Goal: Information Seeking & Learning: Learn about a topic

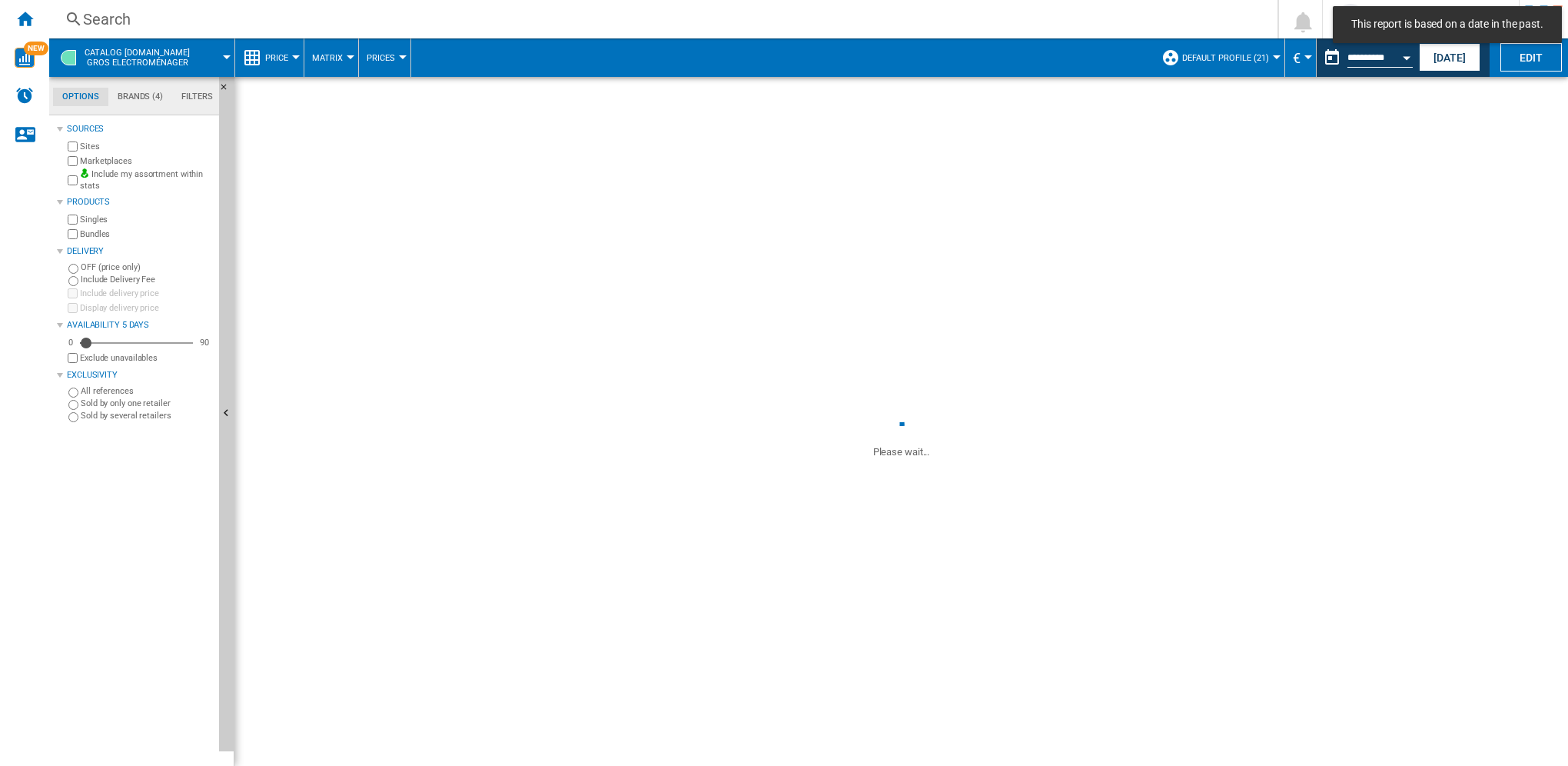
click at [214, 22] on div "Search" at bounding box center [661, 18] width 1155 height 21
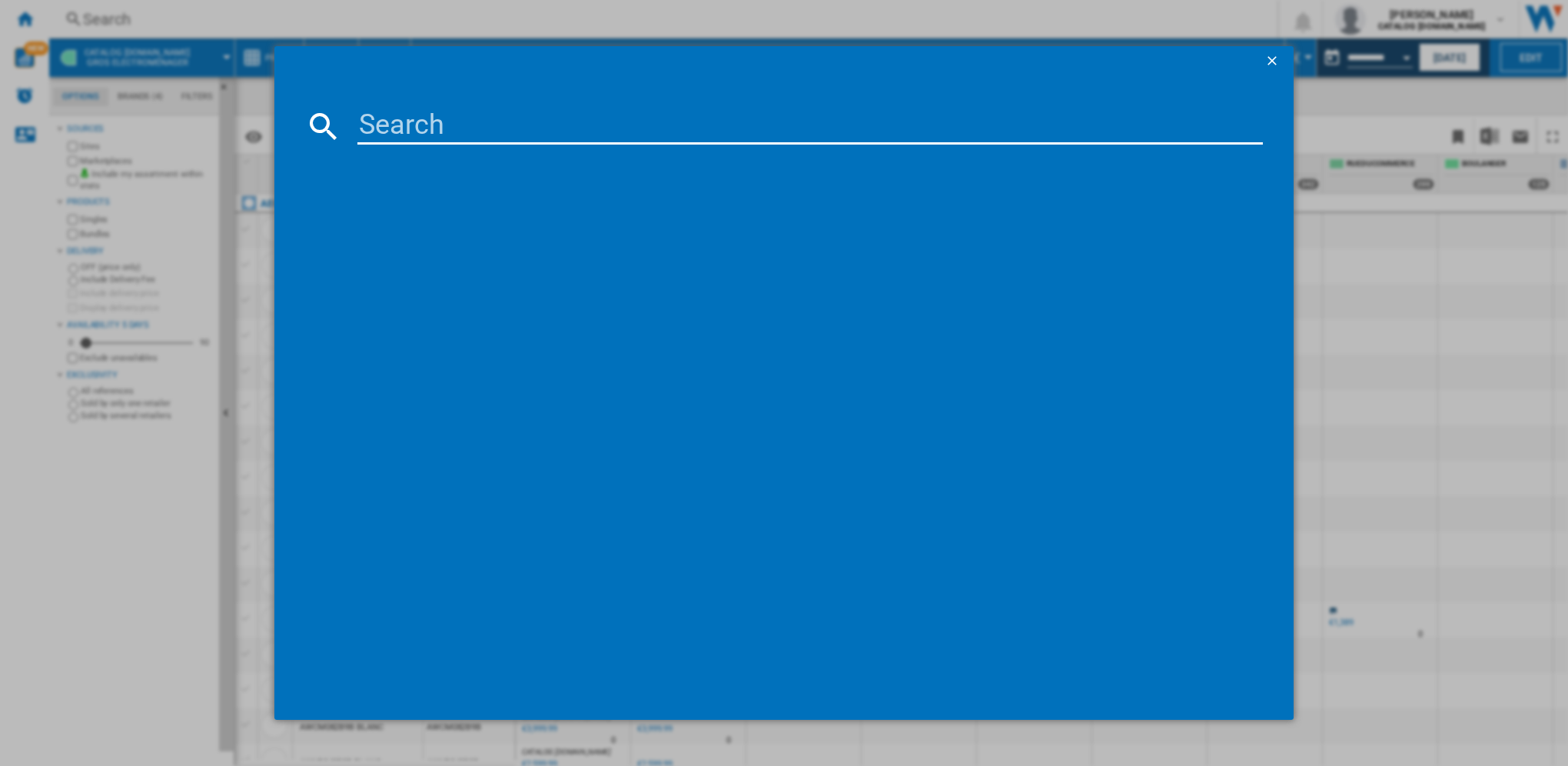
drag, startPoint x: 437, startPoint y: 106, endPoint x: 436, endPoint y: 120, distance: 14.0
click at [436, 117] on md-dialog-content at bounding box center [784, 398] width 1019 height 642
click at [433, 135] on input at bounding box center [810, 126] width 905 height 37
paste input "EES28400L"
type input "EES28400L"
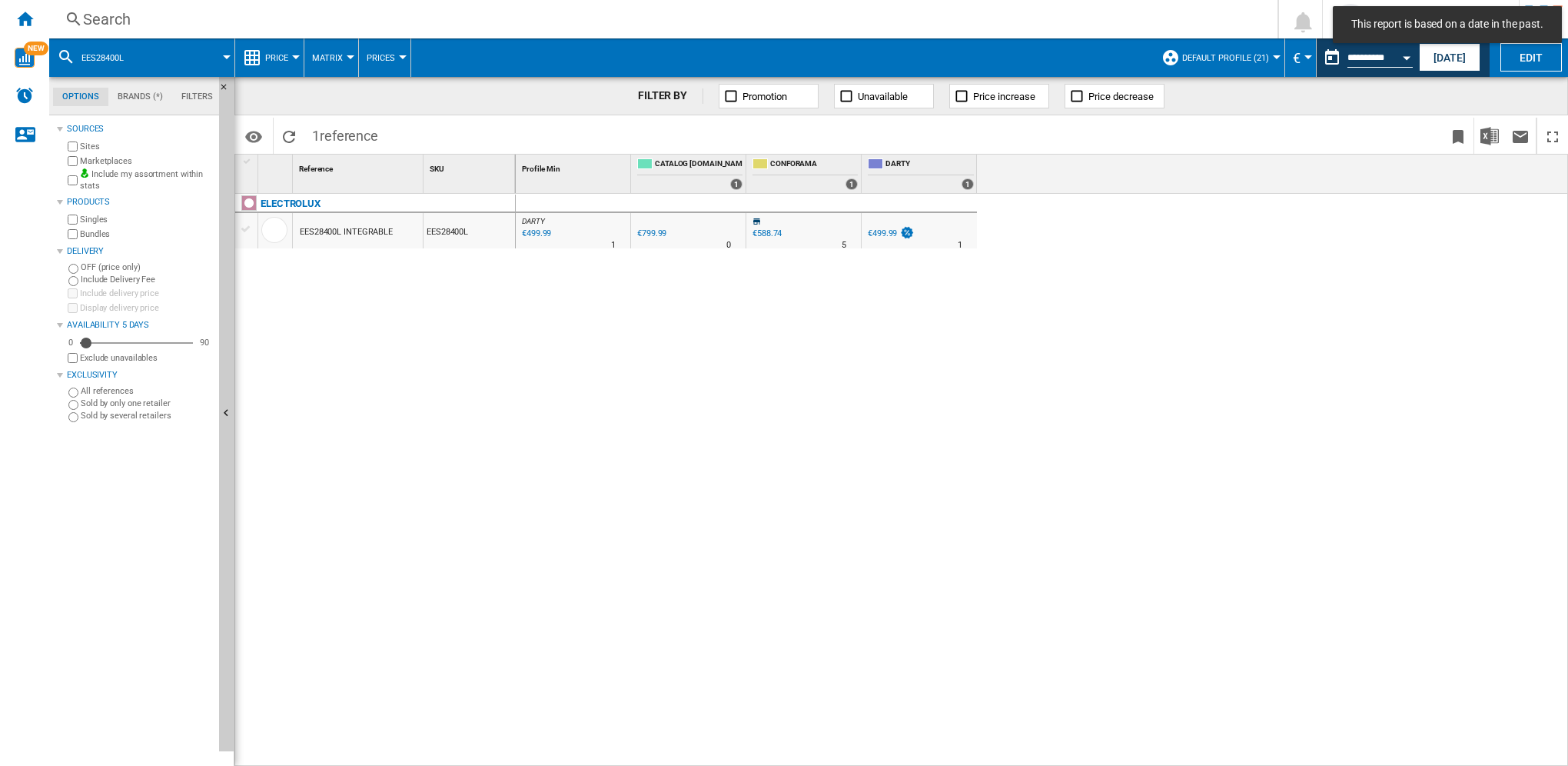
click at [373, 232] on div "EES28400L INTEGRABLE" at bounding box center [346, 232] width 93 height 36
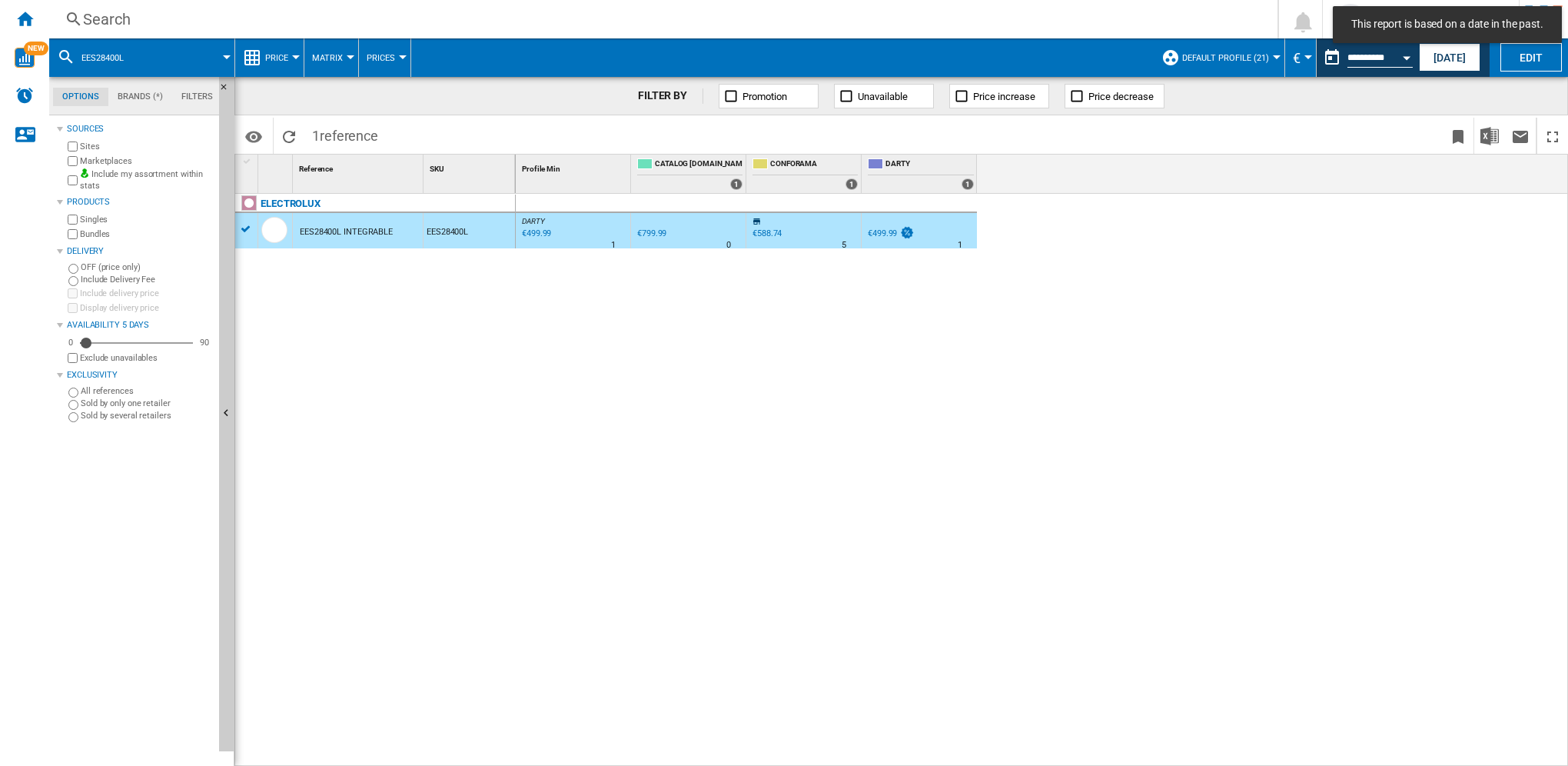
click at [373, 232] on div "EES28400L INTEGRABLE" at bounding box center [346, 232] width 93 height 36
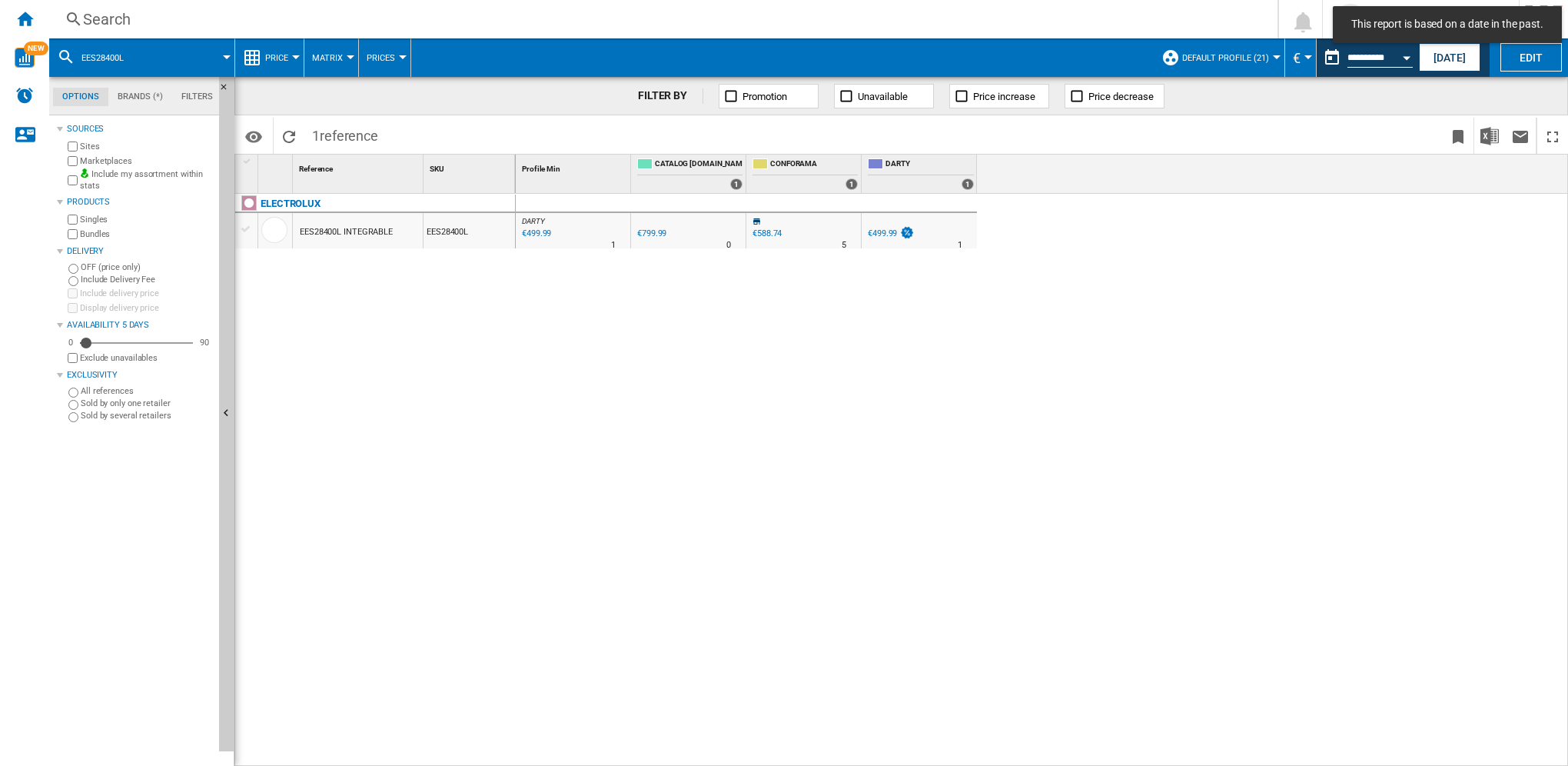
click at [373, 232] on div "EES28400L INTEGRABLE" at bounding box center [346, 232] width 93 height 36
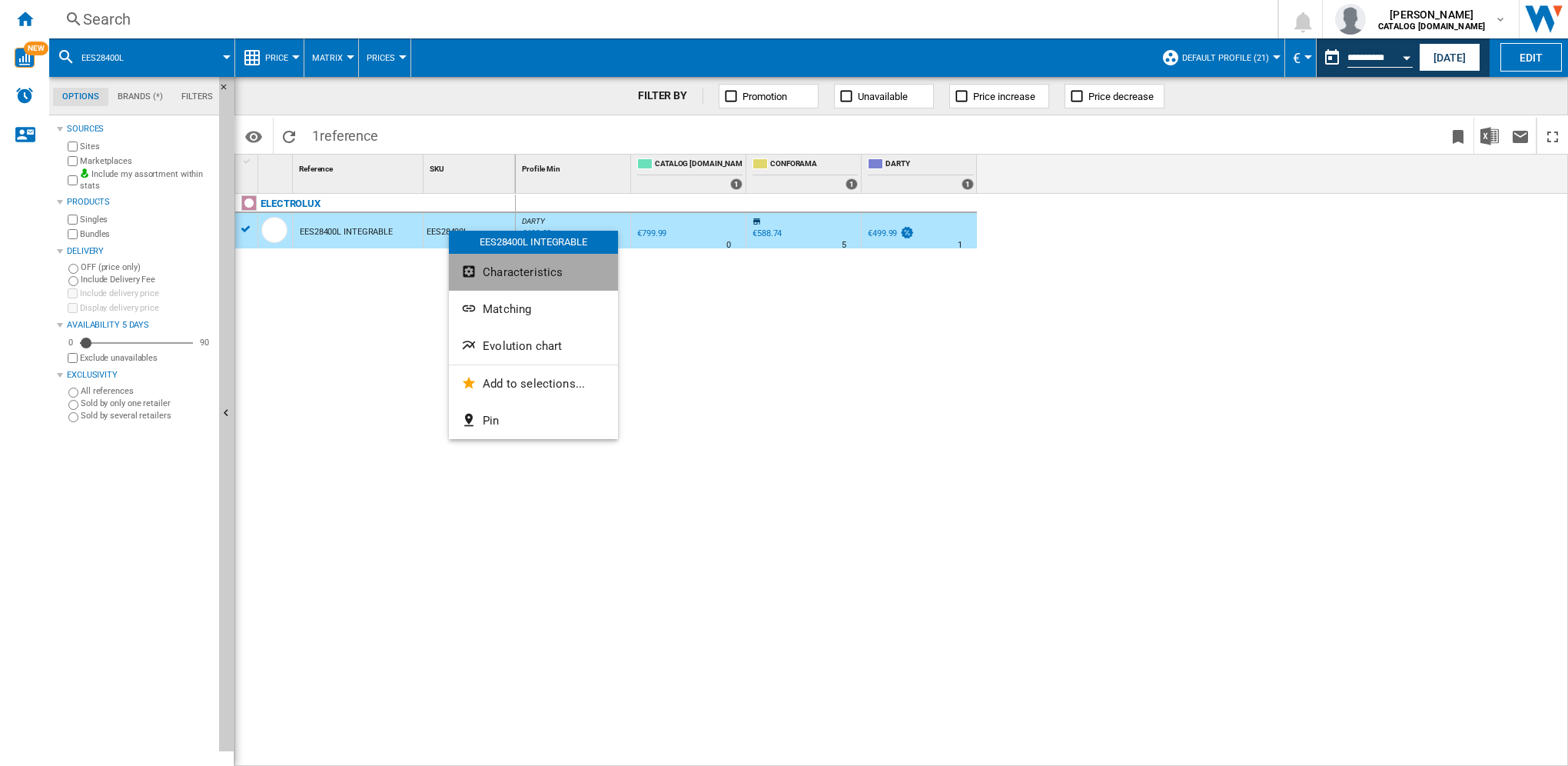
click at [517, 268] on span "Characteristics" at bounding box center [522, 271] width 80 height 14
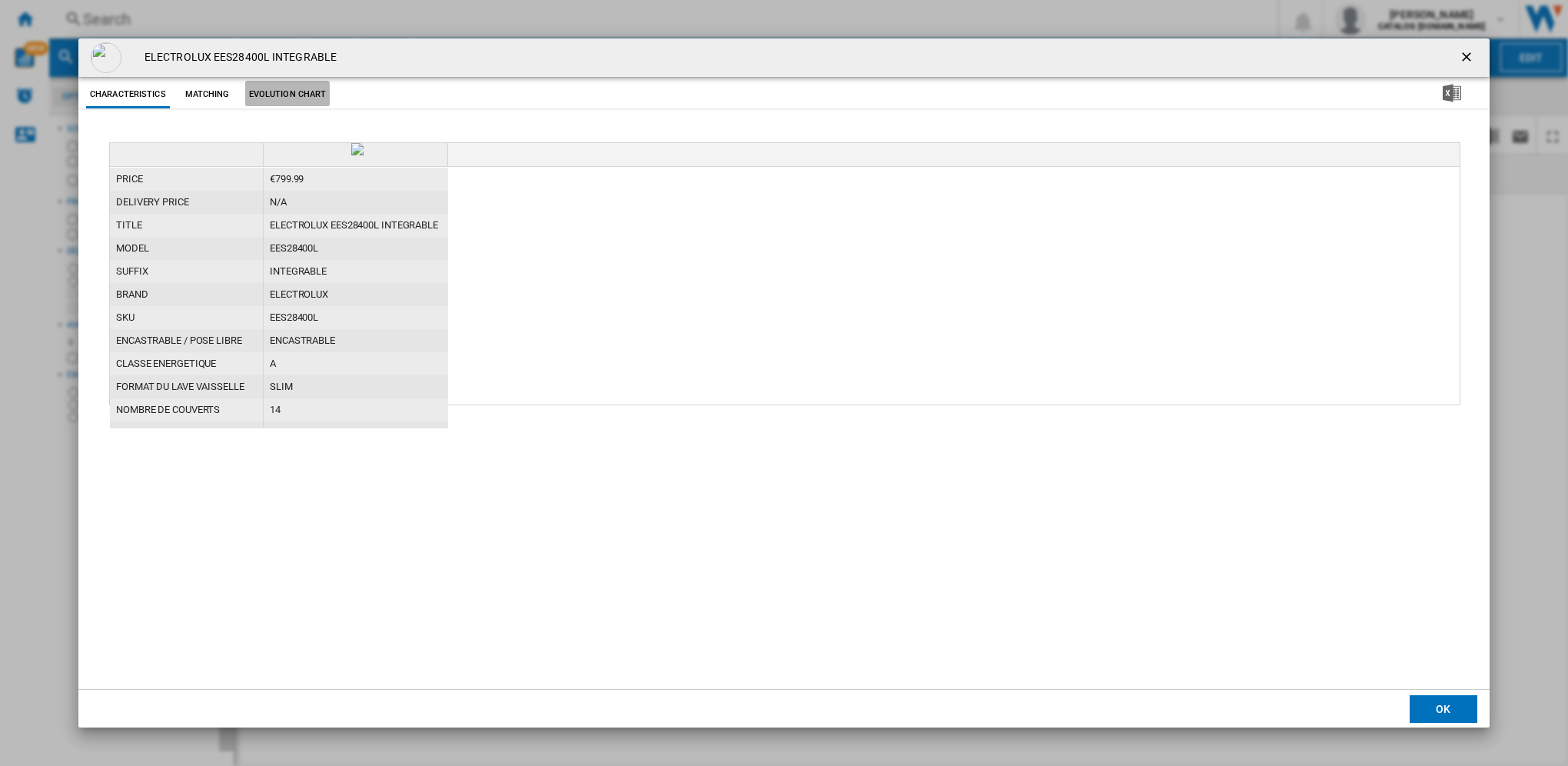
click at [272, 94] on button "Evolution chart" at bounding box center [288, 94] width 85 height 27
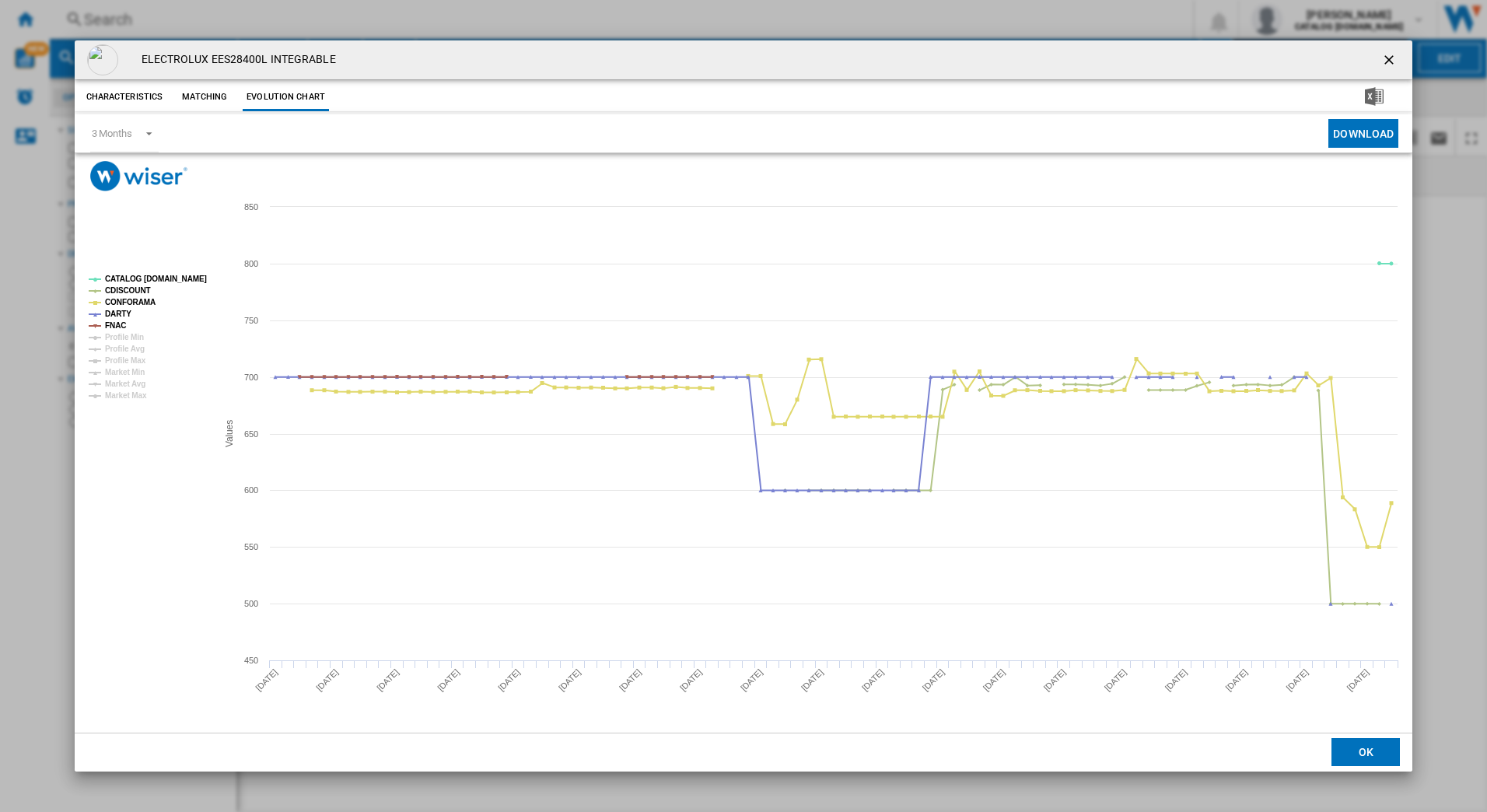
click at [1393, 55] on ng-md-icon "getI18NText('BUTTONS.CLOSE_DIALOG')" at bounding box center [1391, 61] width 19 height 19
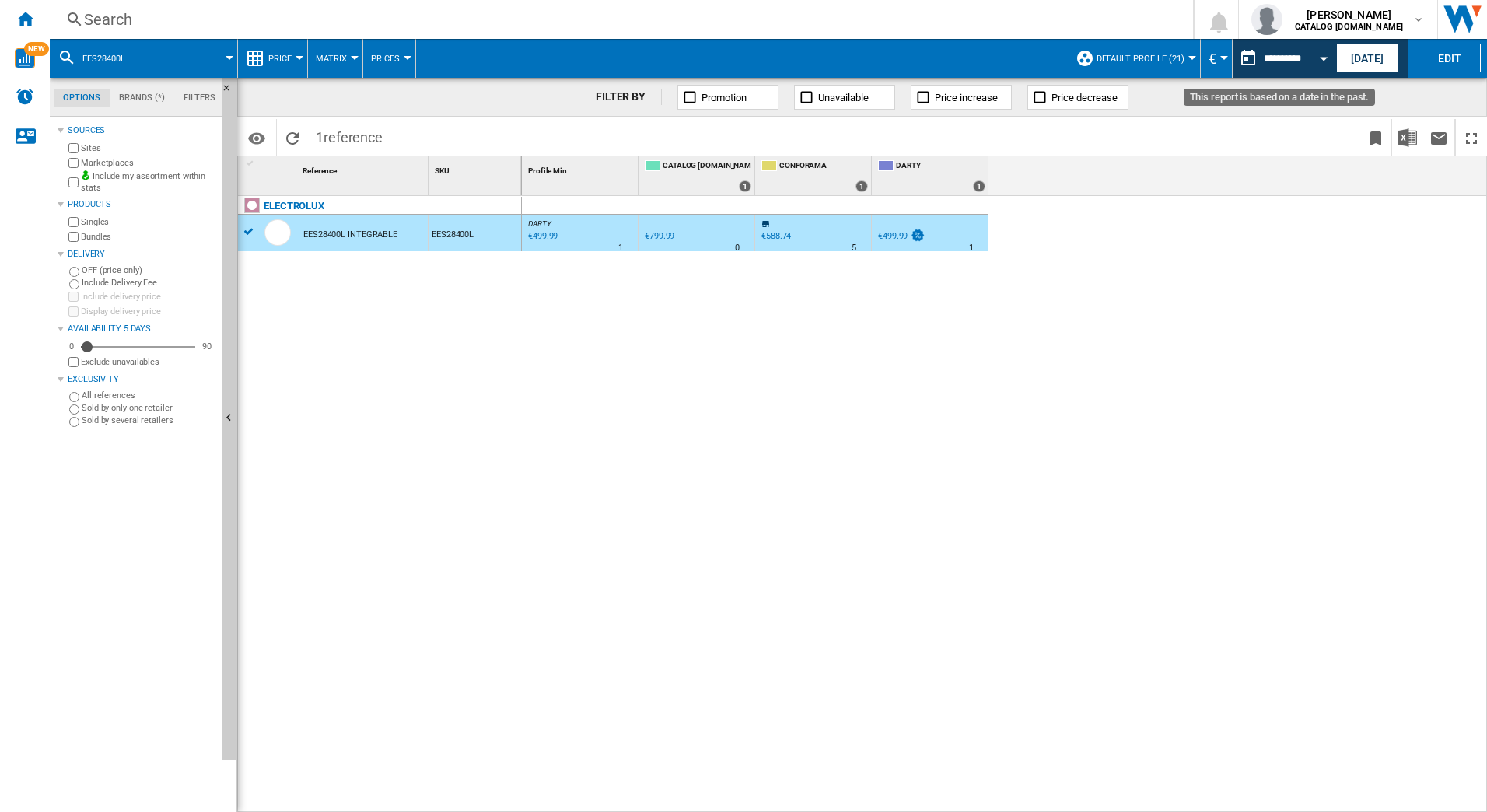
click at [1295, 60] on input "**********" at bounding box center [1296, 60] width 66 height 14
click at [1374, 54] on button "[DATE]" at bounding box center [1366, 57] width 62 height 29
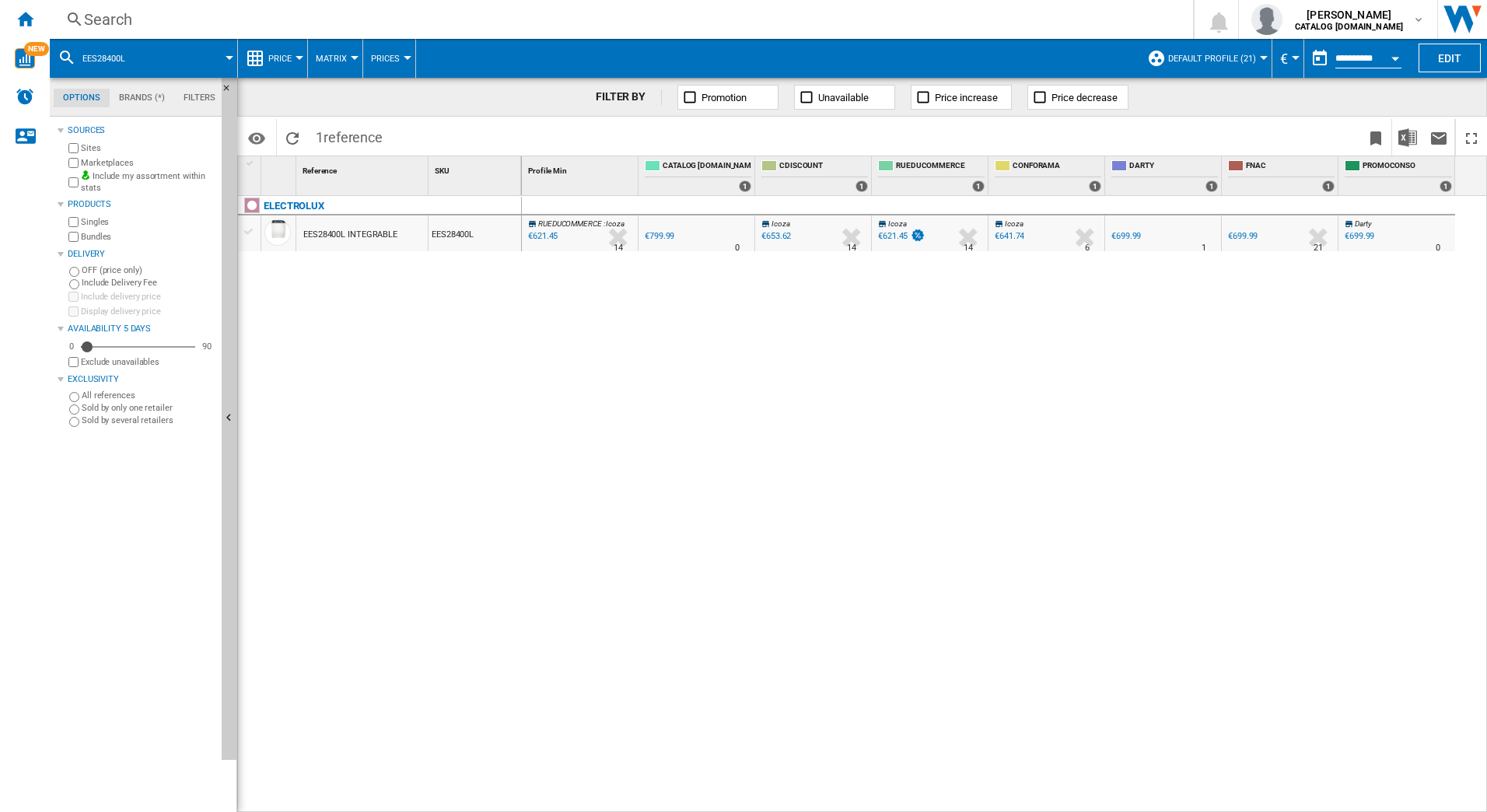
click at [375, 234] on div "EES28400L INTEGRABLE" at bounding box center [350, 235] width 95 height 36
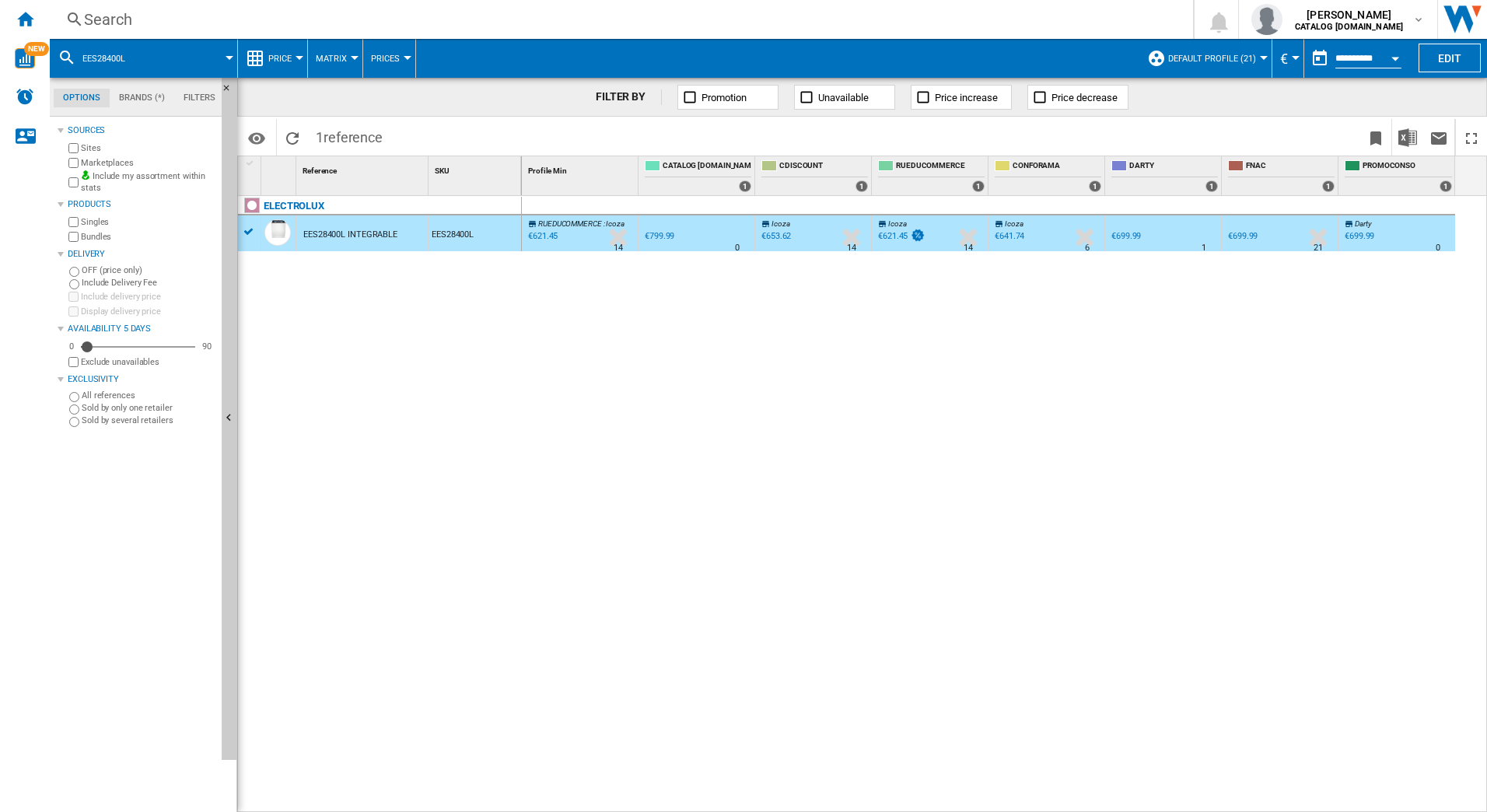
click at [375, 234] on div "EES28400L INTEGRABLE" at bounding box center [350, 235] width 95 height 36
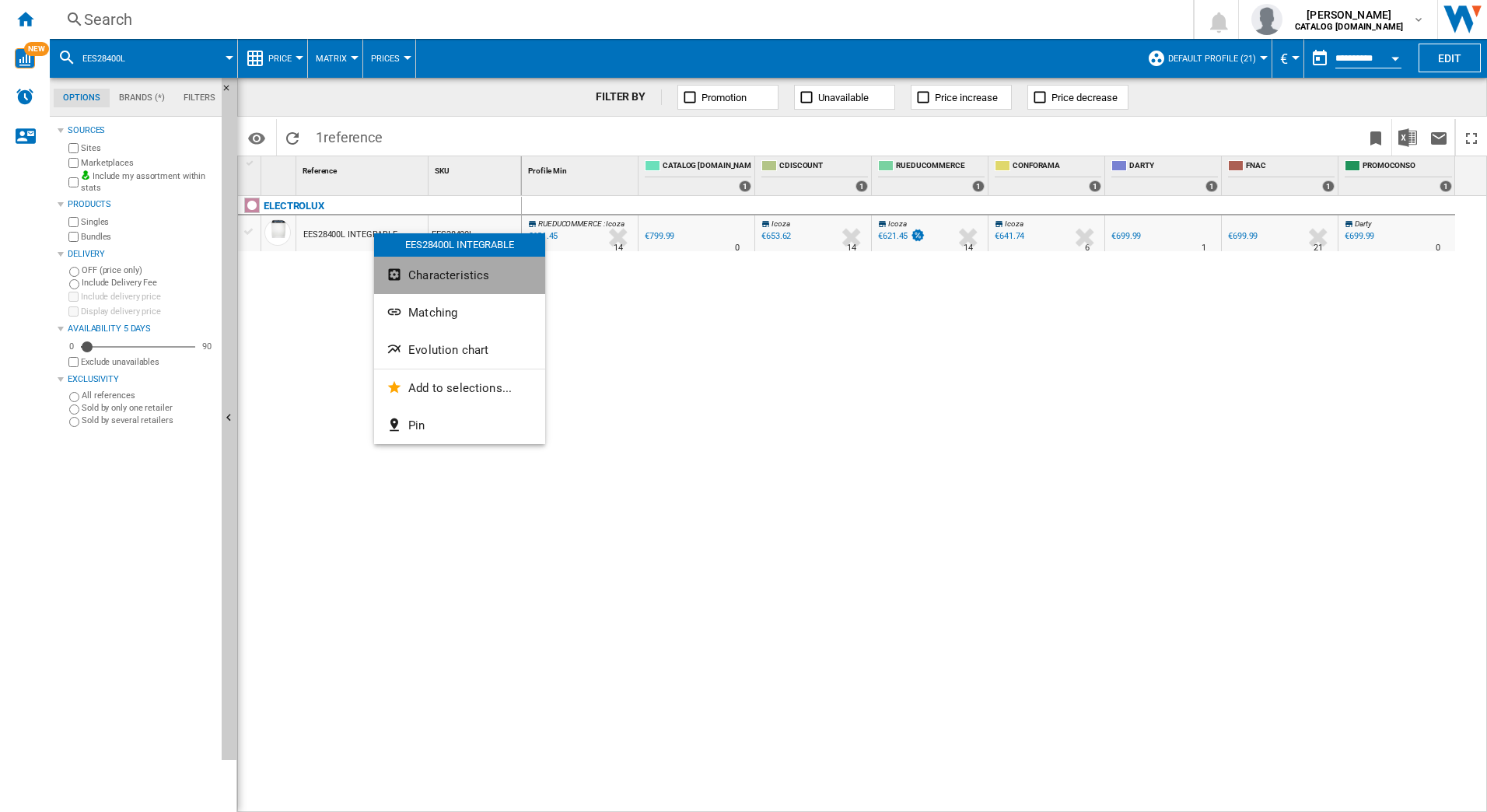
click at [444, 271] on span "Characteristics" at bounding box center [448, 274] width 81 height 14
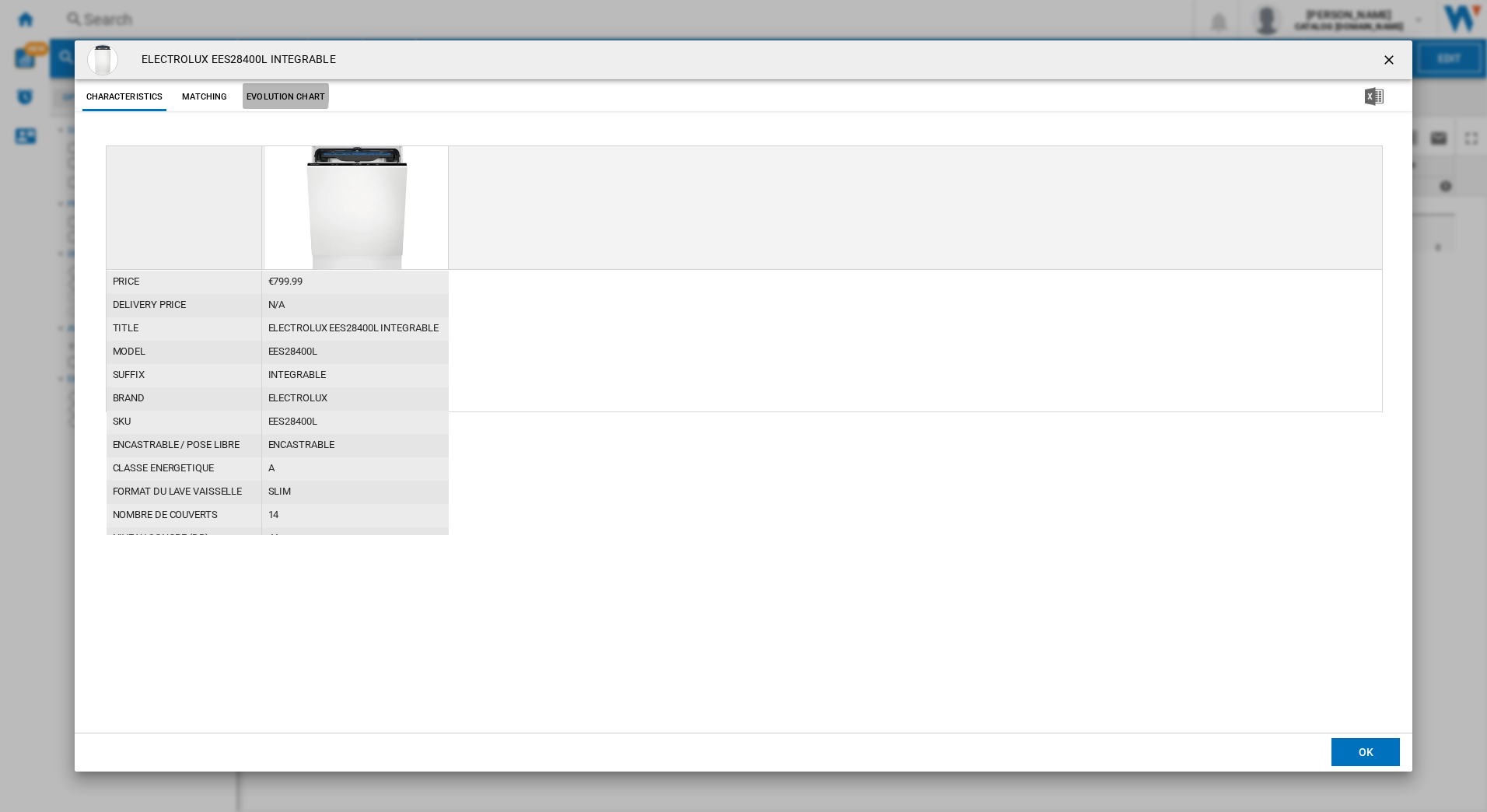
click at [267, 94] on button "Evolution chart" at bounding box center [286, 97] width 86 height 28
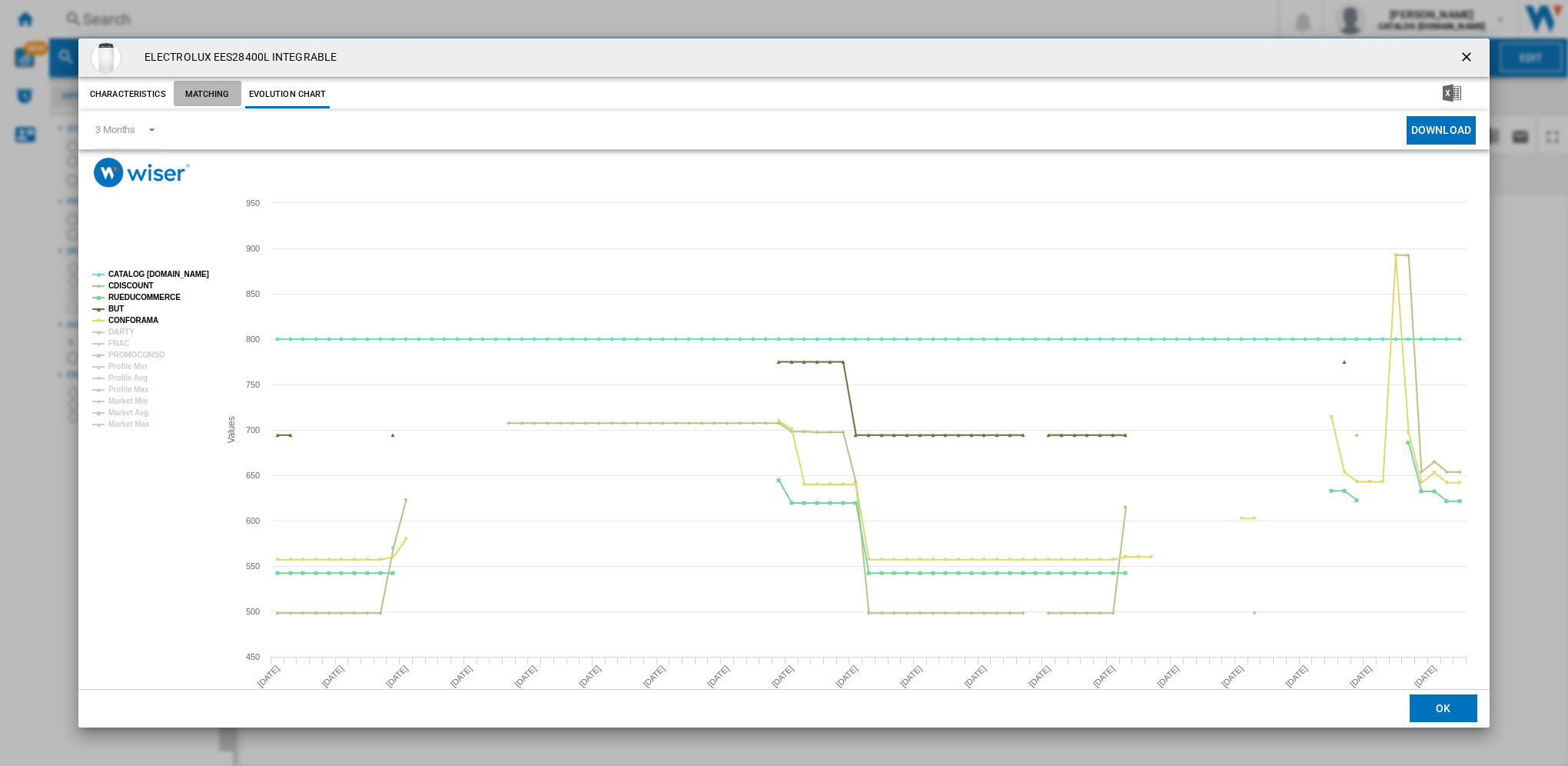
click at [210, 89] on button "Matching" at bounding box center [208, 94] width 68 height 27
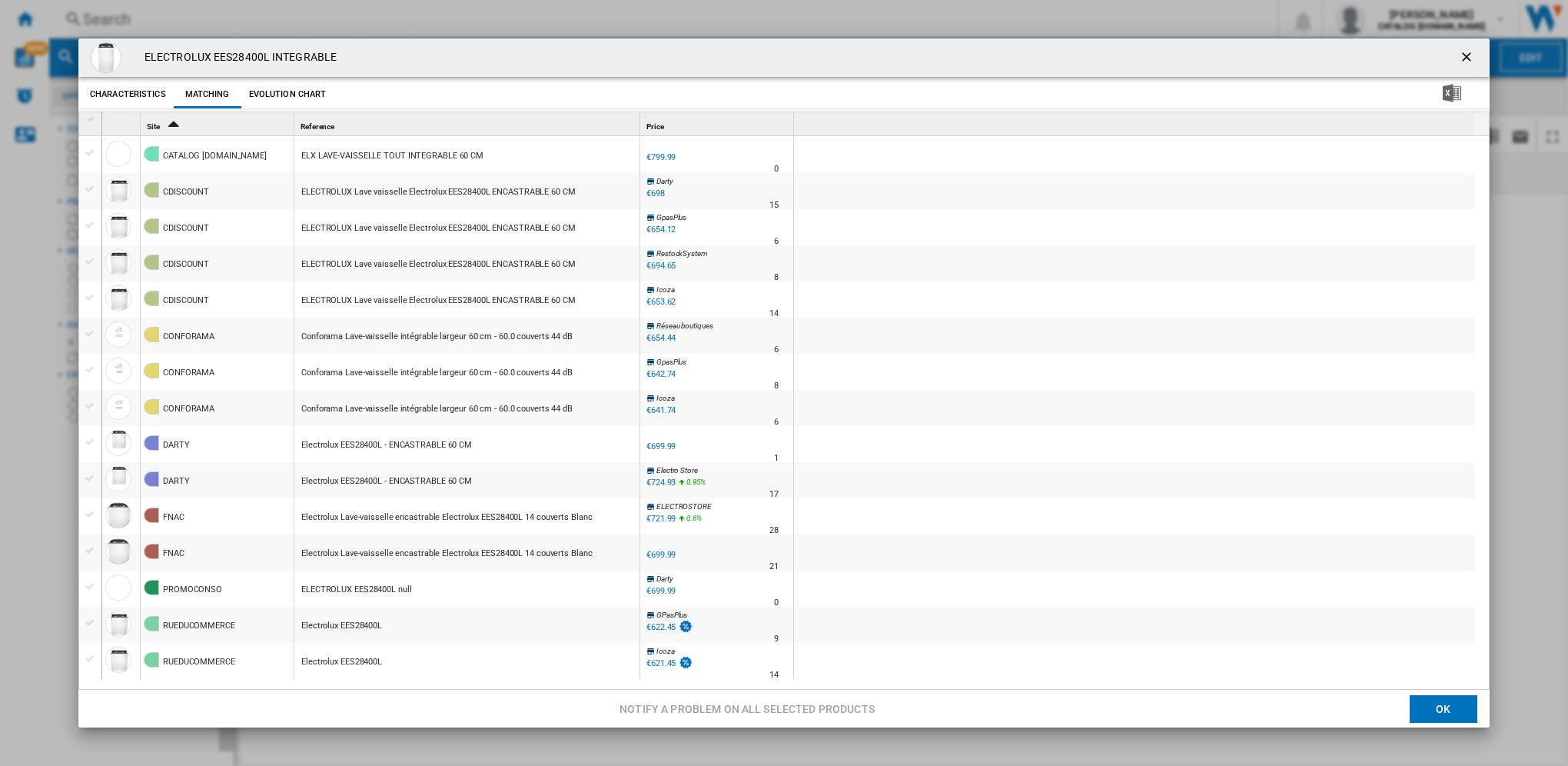
click at [157, 93] on button "Characteristics" at bounding box center [127, 94] width 83 height 27
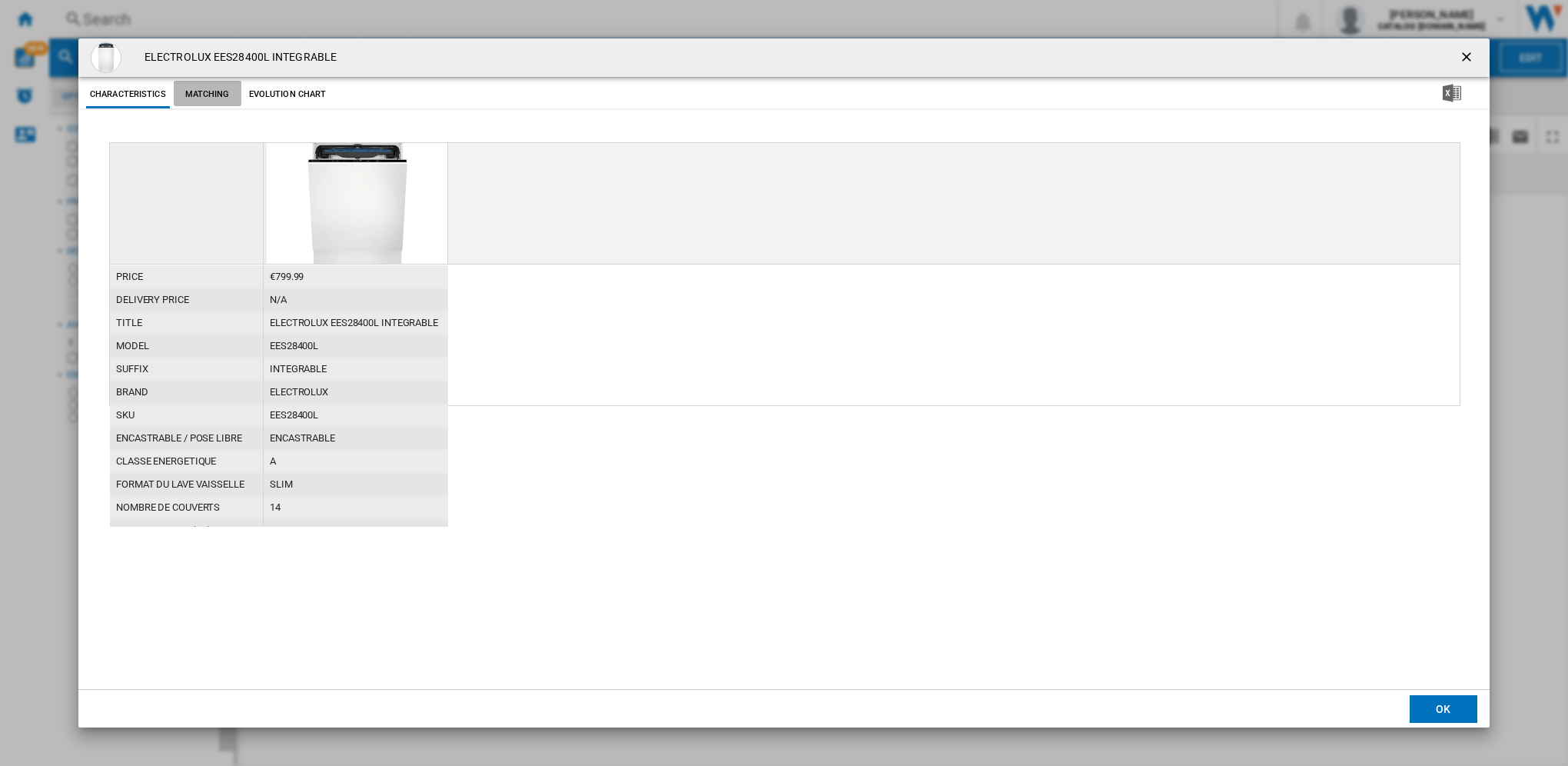
click at [197, 93] on button "Matching" at bounding box center [208, 94] width 68 height 27
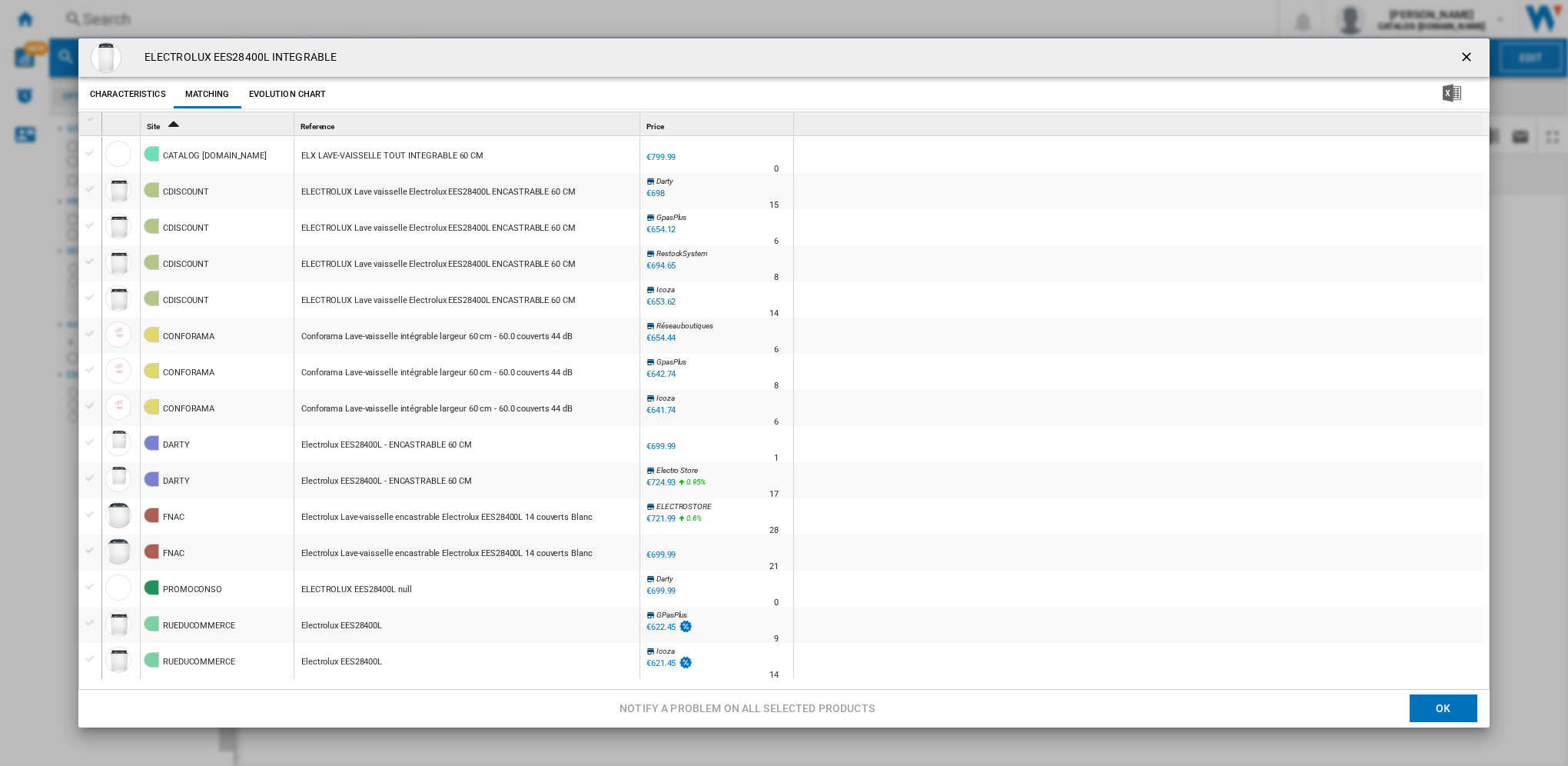
click at [360, 446] on div "Electrolux EES28400L - ENCASTRABLE 60 CM" at bounding box center [387, 444] width 170 height 36
drag, startPoint x: 146, startPoint y: 55, endPoint x: 351, endPoint y: 57, distance: 205.0
click at [351, 57] on div "ELECTROLUX EES28400L INTEGRABLE" at bounding box center [784, 58] width 1411 height 38
copy h4 "ELECTROLUX EES28400L INTEGRABLE"
click at [1461, 59] on ng-md-icon "getI18NText('BUTTONS.CLOSE_DIALOG')" at bounding box center [1468, 59] width 18 height 18
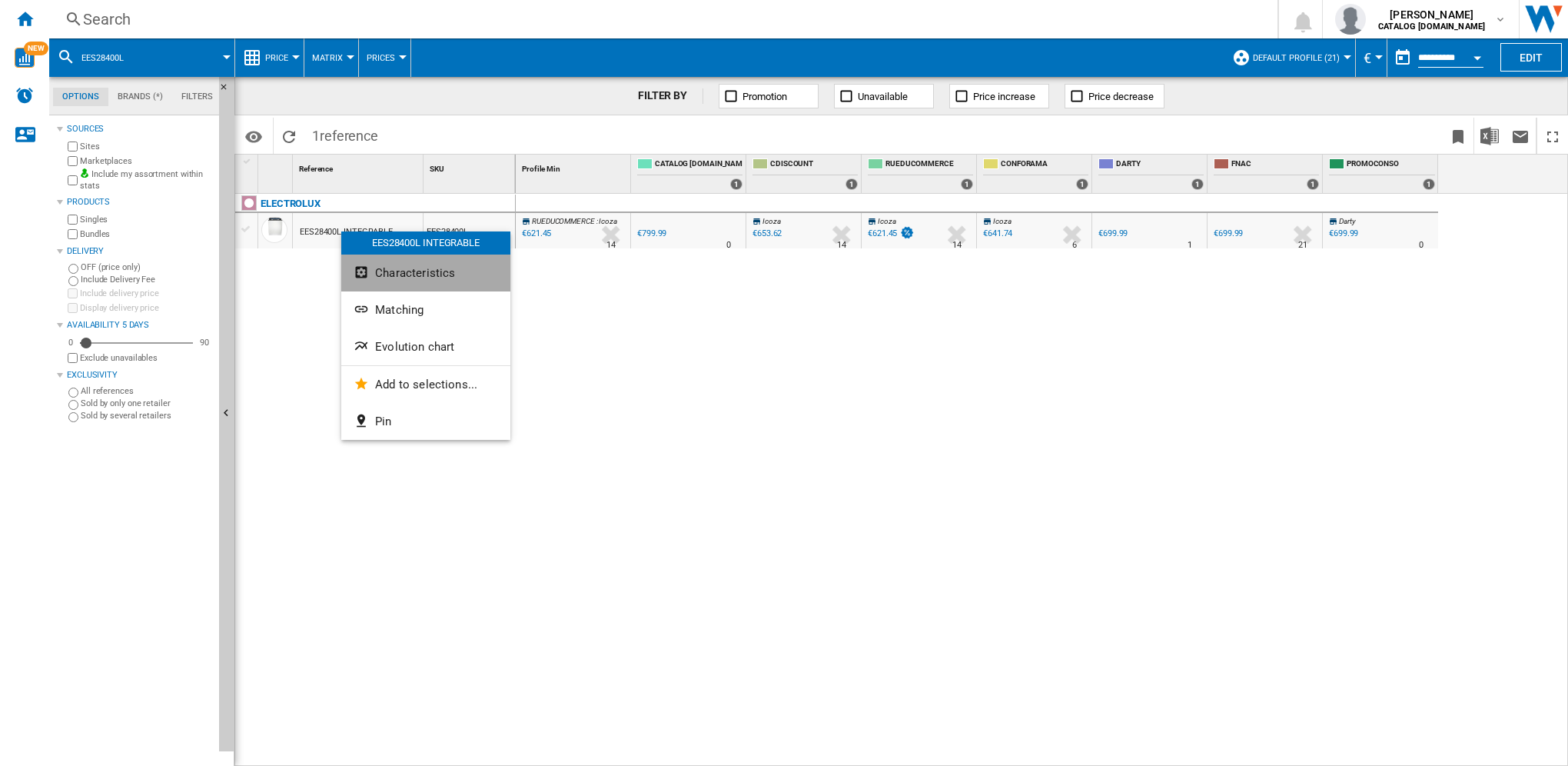
click at [437, 274] on span "Characteristics" at bounding box center [414, 272] width 80 height 14
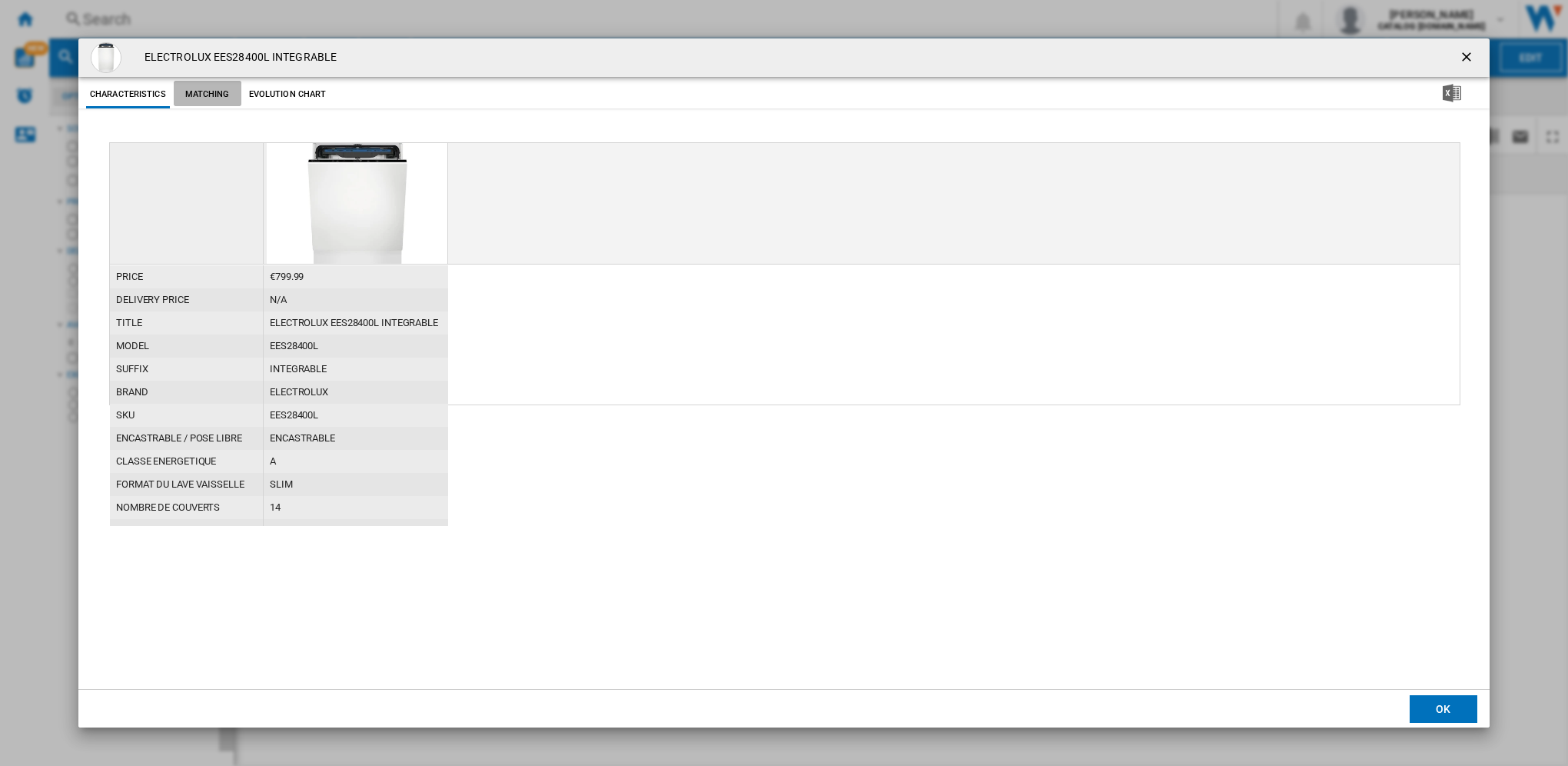
click at [215, 95] on button "Matching" at bounding box center [208, 94] width 68 height 27
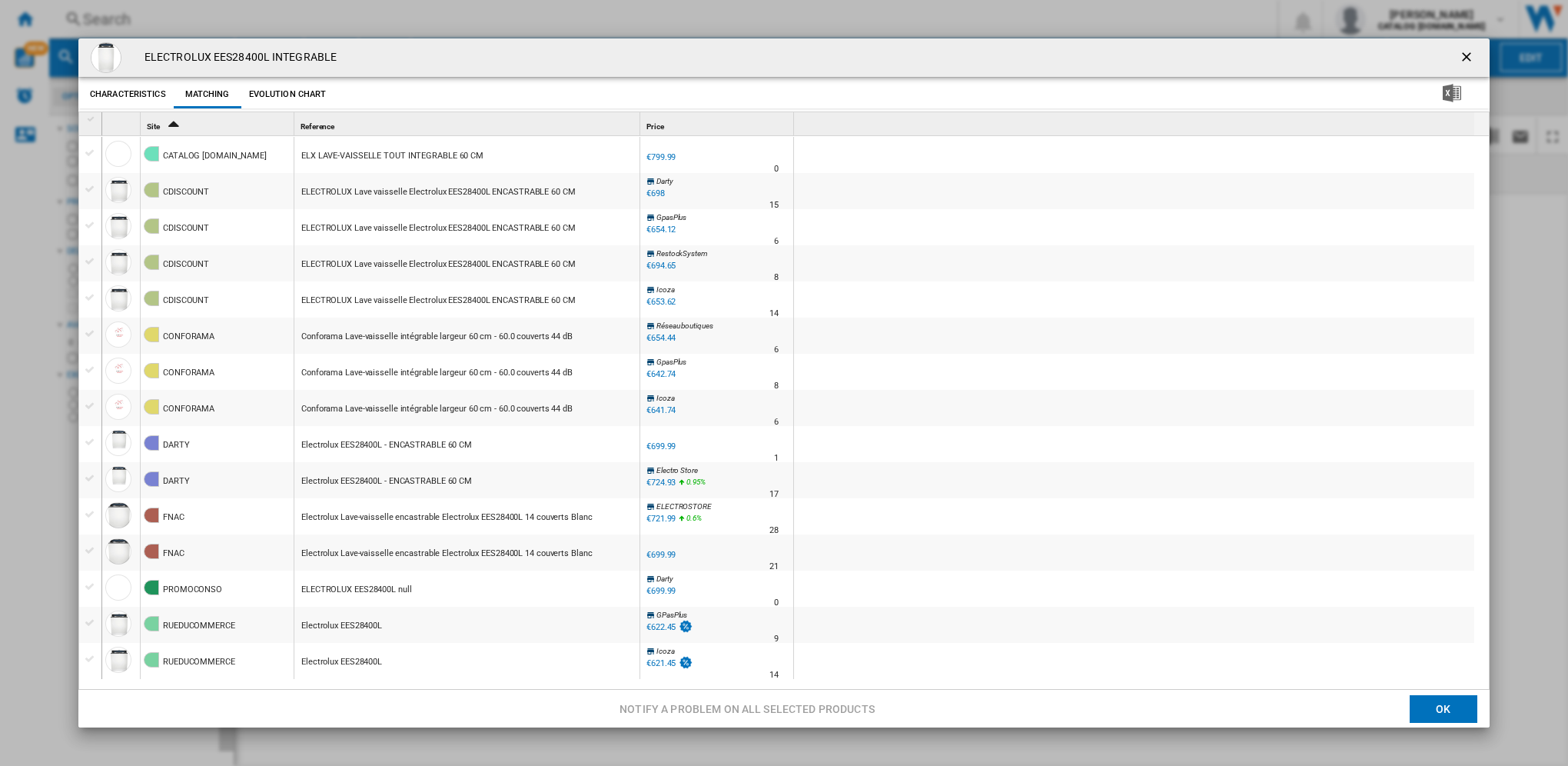
click at [389, 407] on div "Conforama Lave-vaisselle intégrable largeur 60 cm - 60.0 couverts 44 dB" at bounding box center [437, 409] width 271 height 36
click at [280, 93] on button "Evolution chart" at bounding box center [288, 94] width 85 height 27
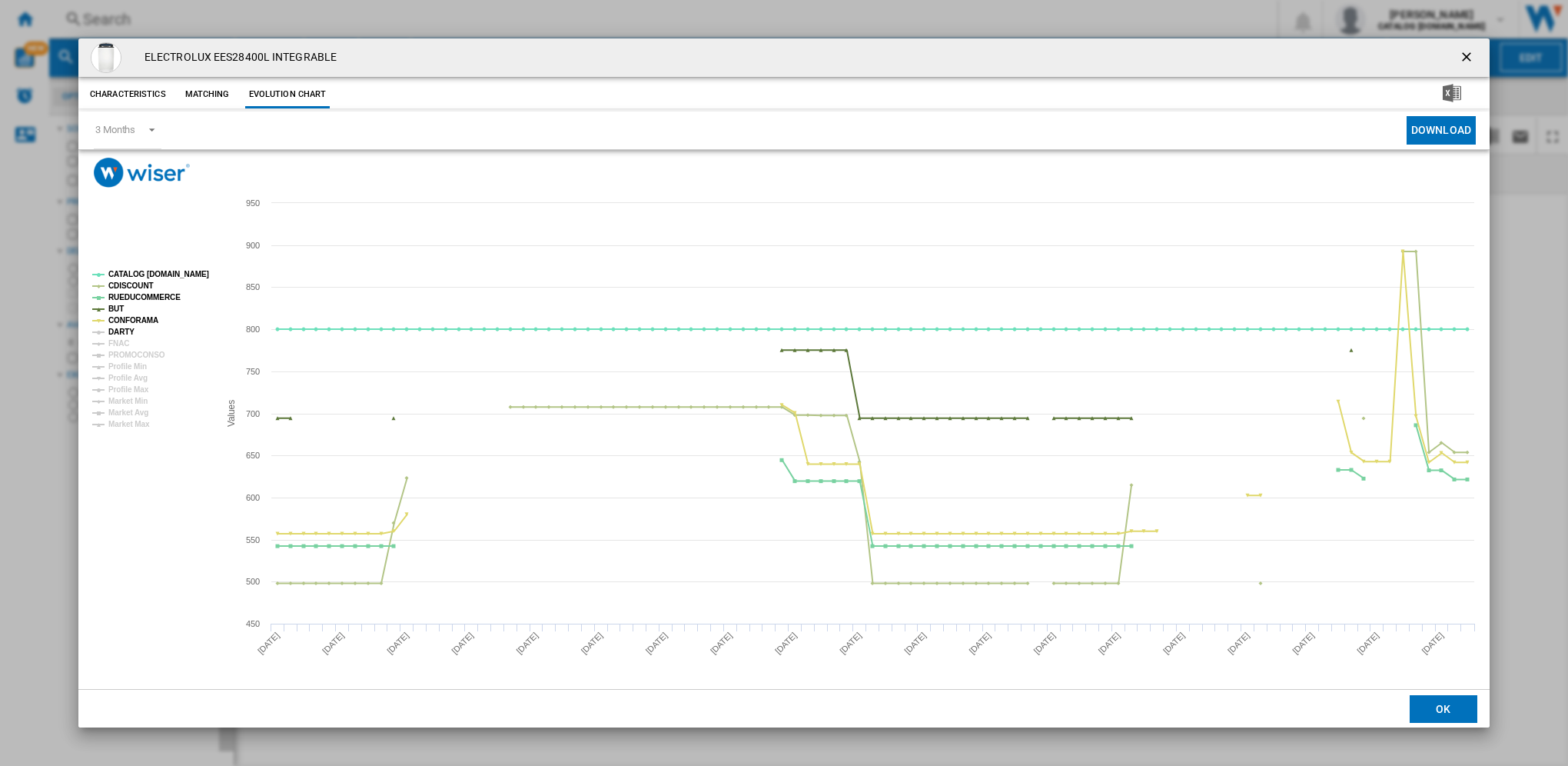
click at [117, 333] on tspan "DARTY" at bounding box center [121, 331] width 27 height 8
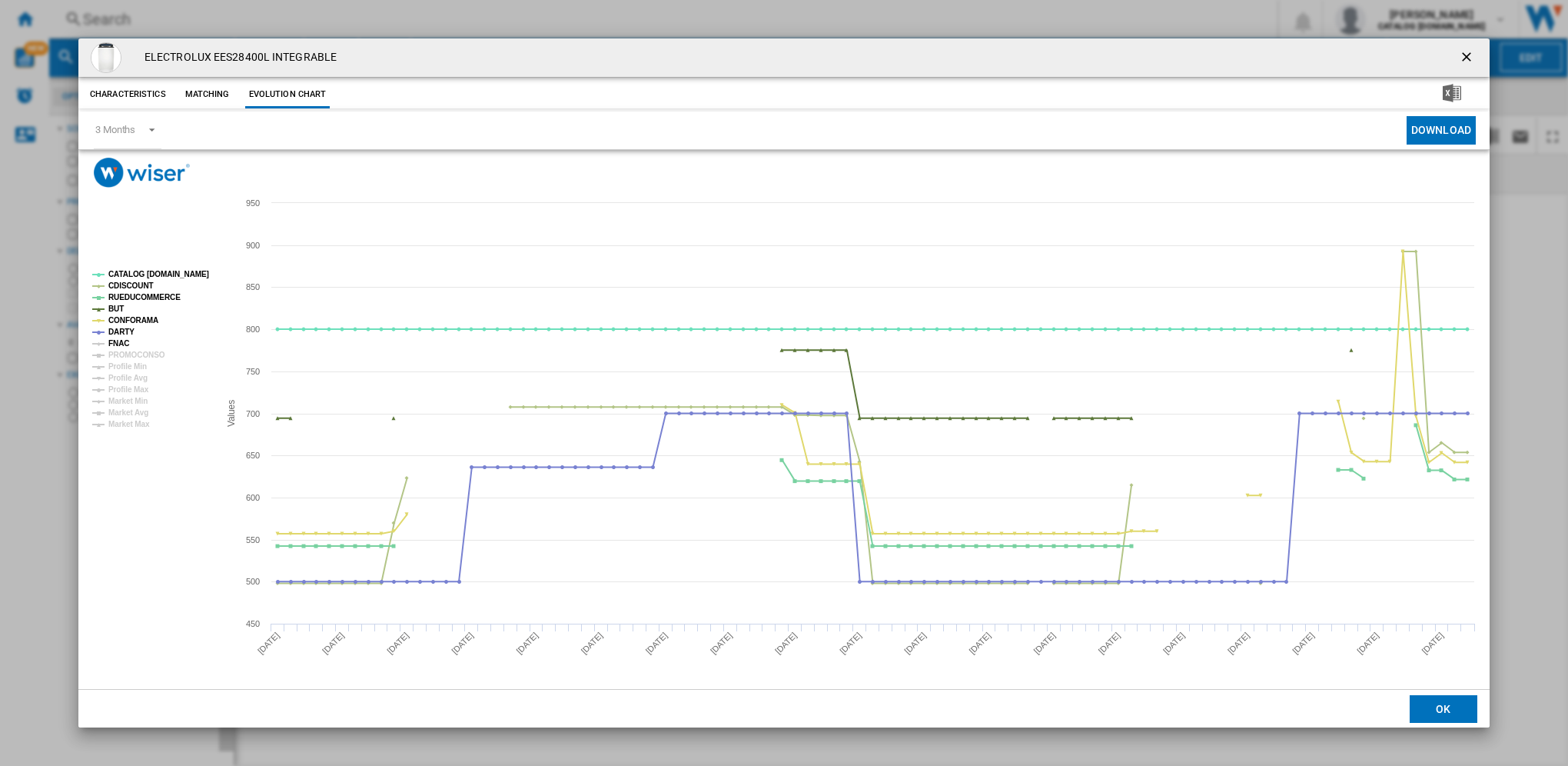
click at [120, 342] on tspan "FNAC" at bounding box center [118, 343] width 21 height 8
click at [123, 356] on tspan "PROMOCONSO" at bounding box center [137, 355] width 57 height 8
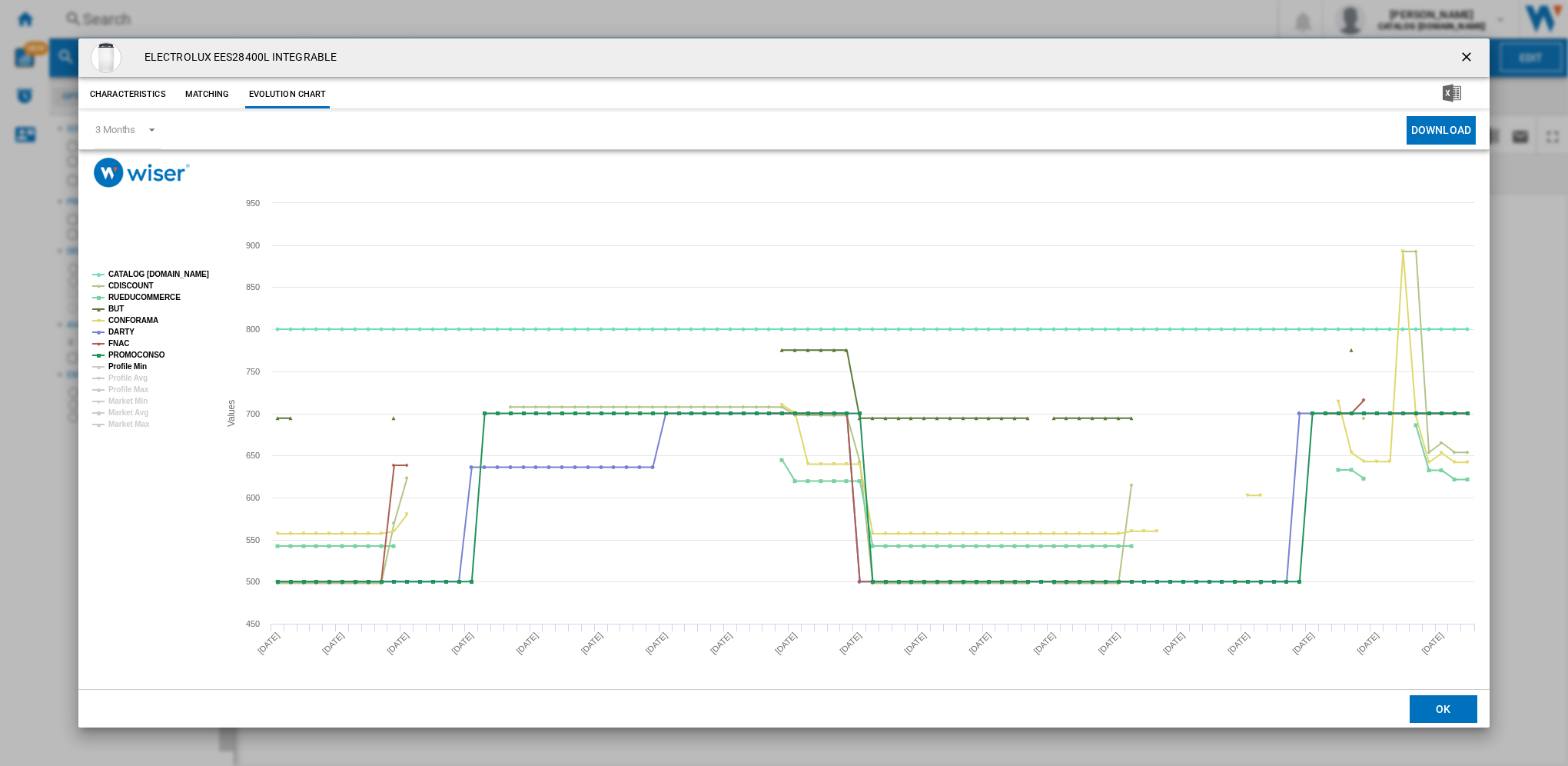
click at [123, 367] on tspan "Profile Min" at bounding box center [127, 366] width 38 height 8
click at [126, 376] on tspan "Profile Avg" at bounding box center [127, 378] width 39 height 8
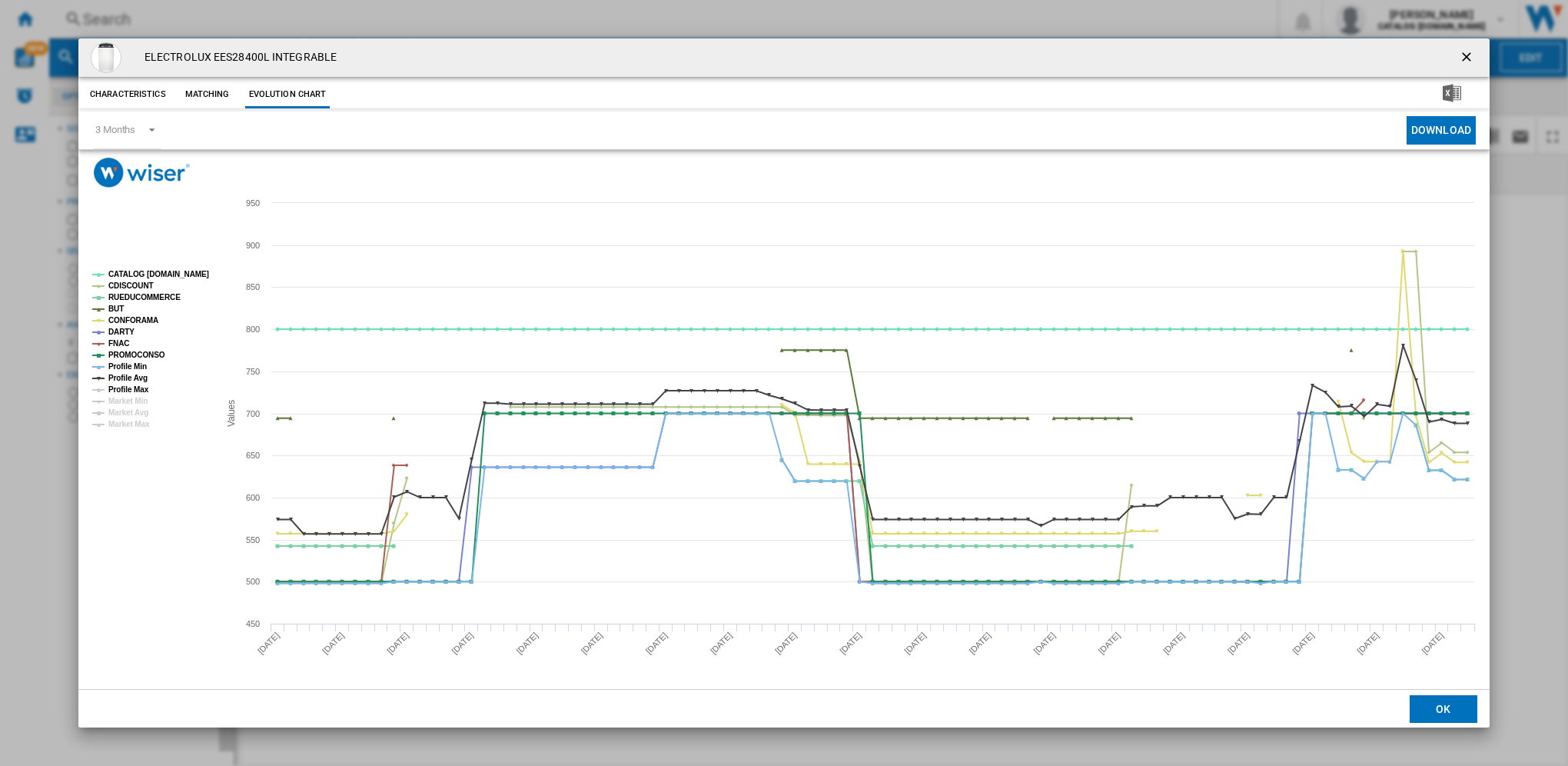
click at [128, 386] on tspan "Profile Max" at bounding box center [128, 388] width 40 height 8
click at [129, 378] on tspan "Profile Avg" at bounding box center [127, 378] width 39 height 8
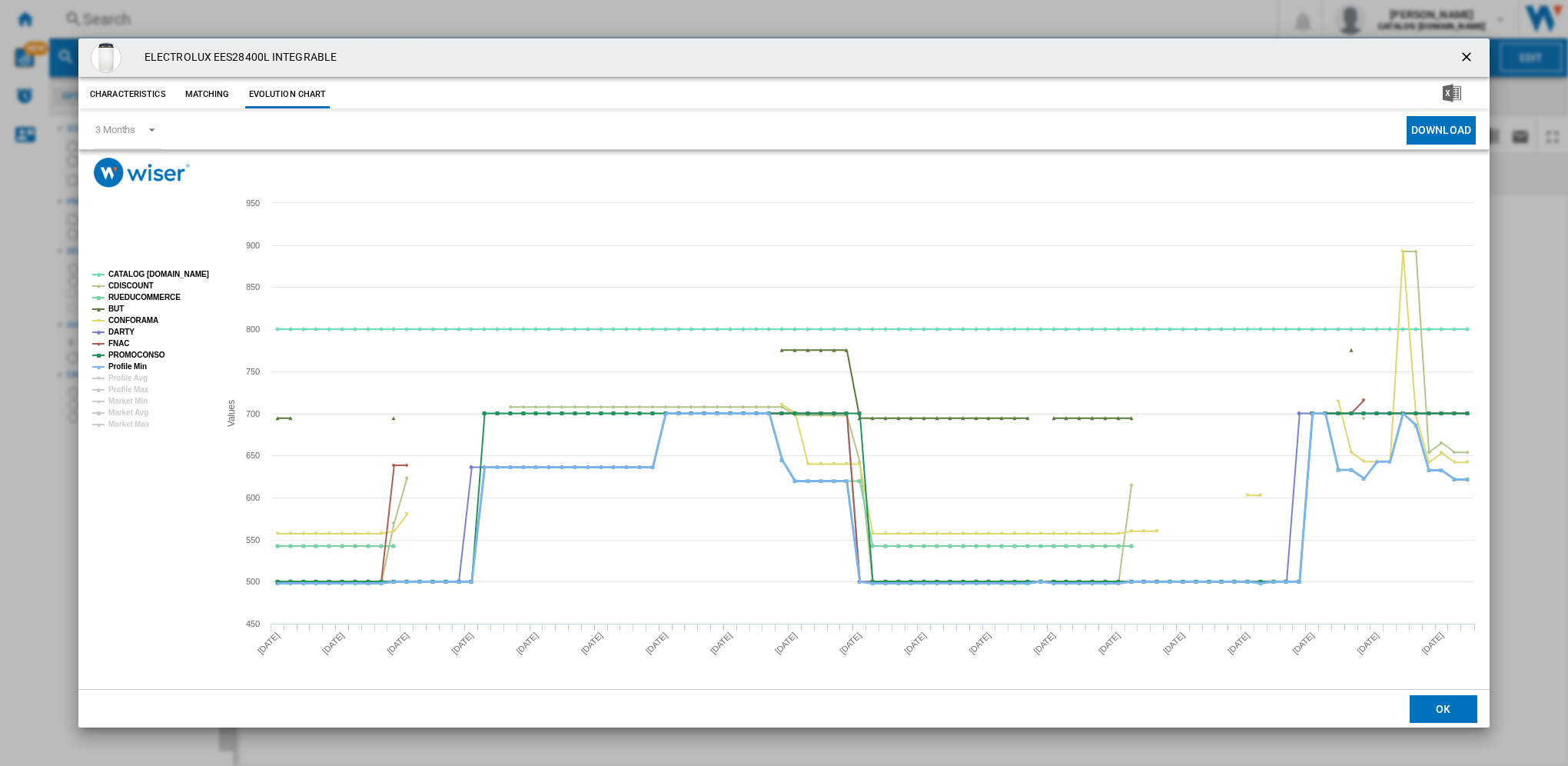
click at [131, 366] on tspan "Profile Min" at bounding box center [127, 366] width 38 height 8
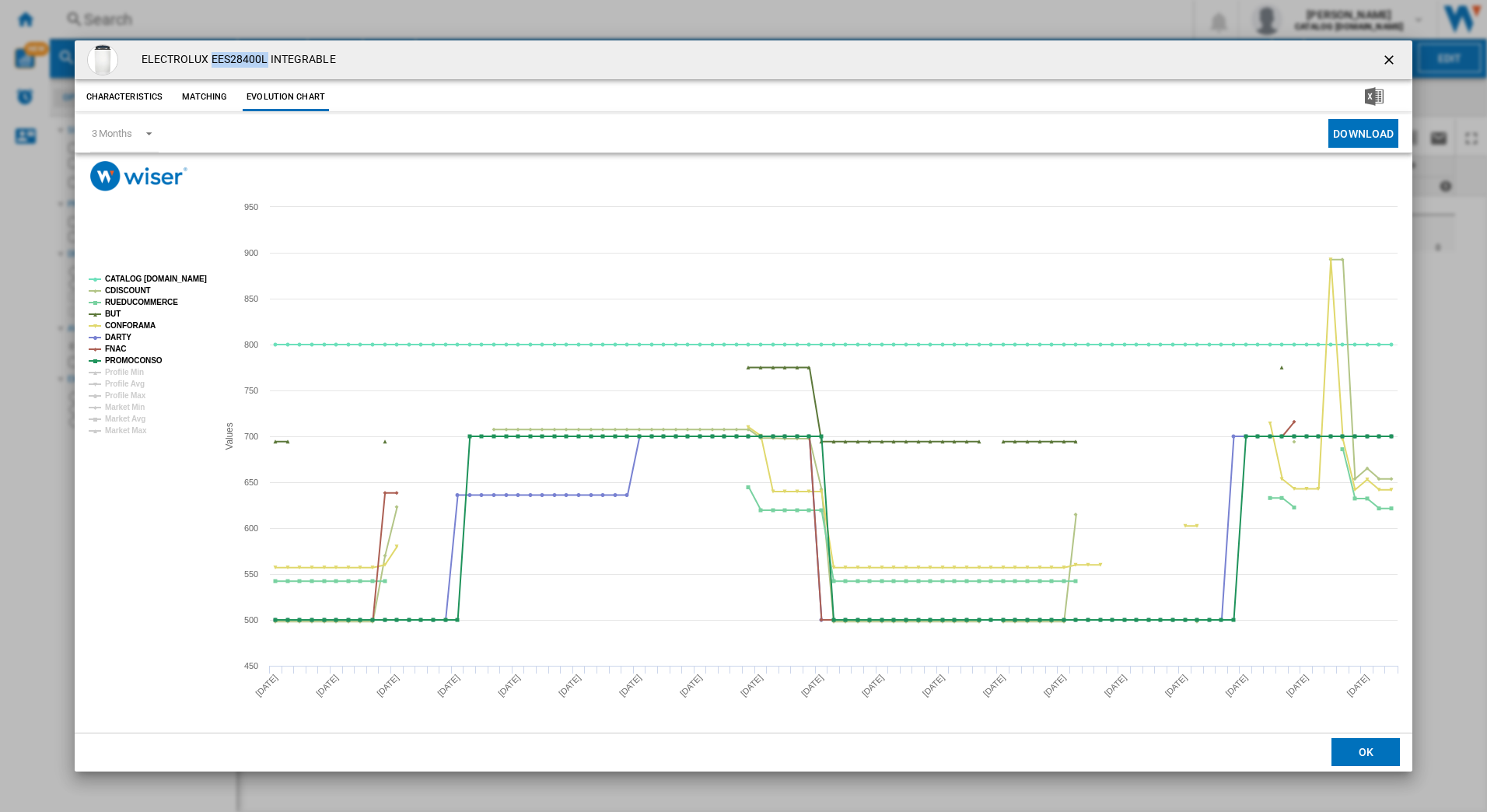
drag, startPoint x: 210, startPoint y: 58, endPoint x: 265, endPoint y: 54, distance: 55.1
click at [265, 54] on h4 "ELECTROLUX EES28400L INTEGRABLE" at bounding box center [235, 59] width 202 height 16
copy h4 "EES28400L"
click at [1390, 57] on ng-md-icon "getI18NText('BUTTONS.CLOSE_DIALOG')" at bounding box center [1391, 61] width 19 height 19
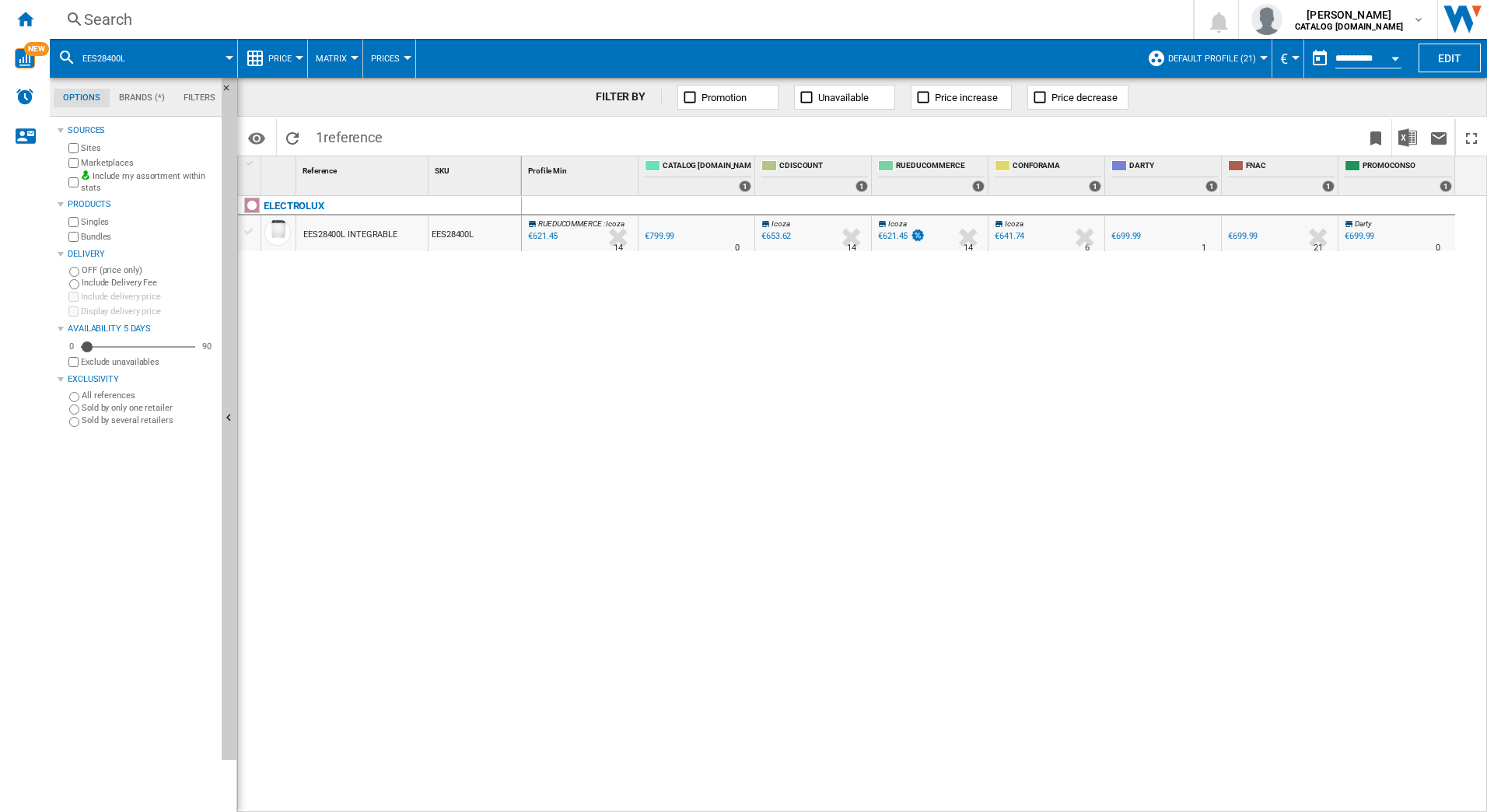
click at [373, 231] on div "EES28400L INTEGRABLE" at bounding box center [350, 235] width 95 height 36
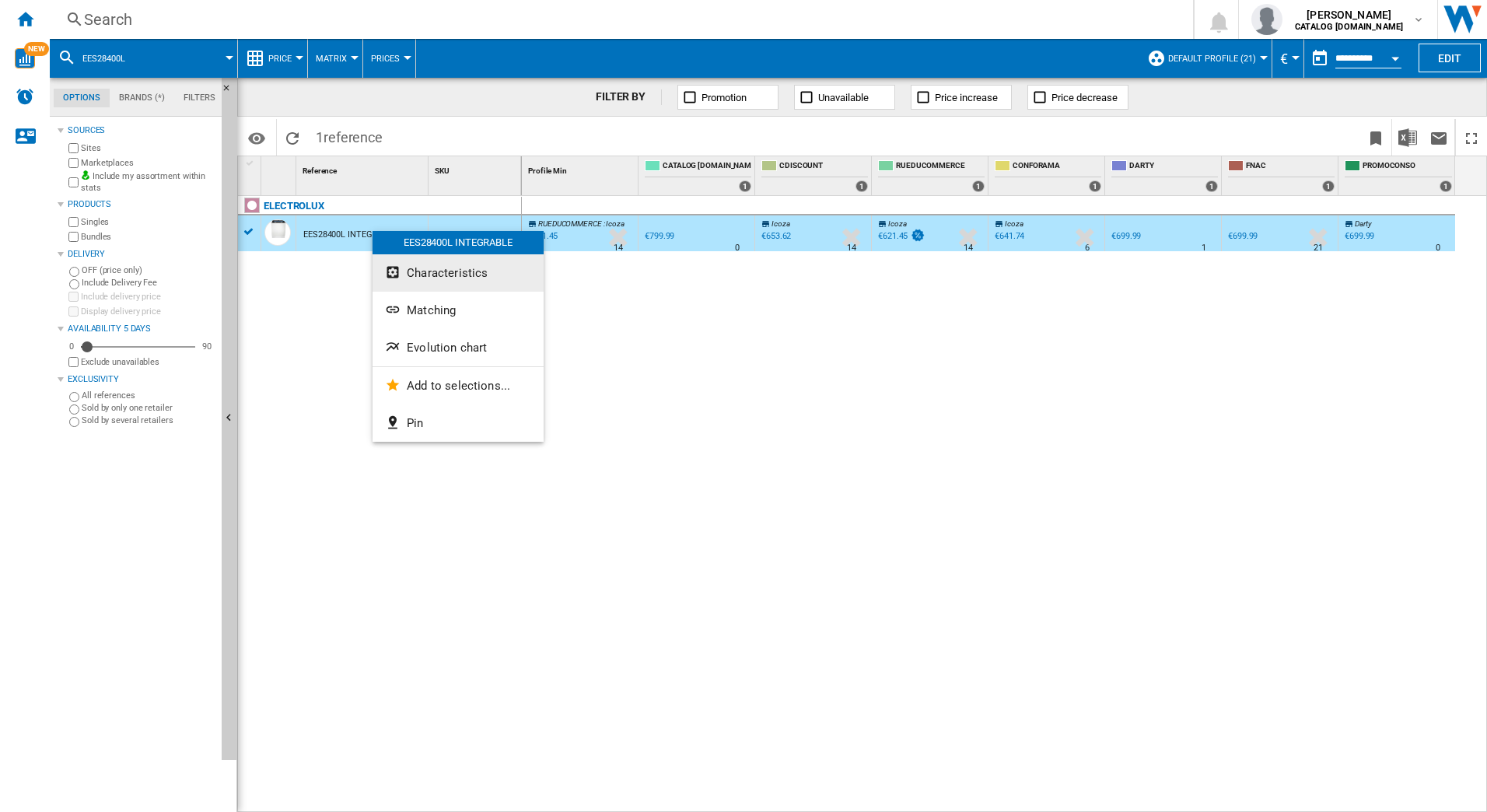
click at [442, 273] on span "Characteristics" at bounding box center [447, 273] width 81 height 14
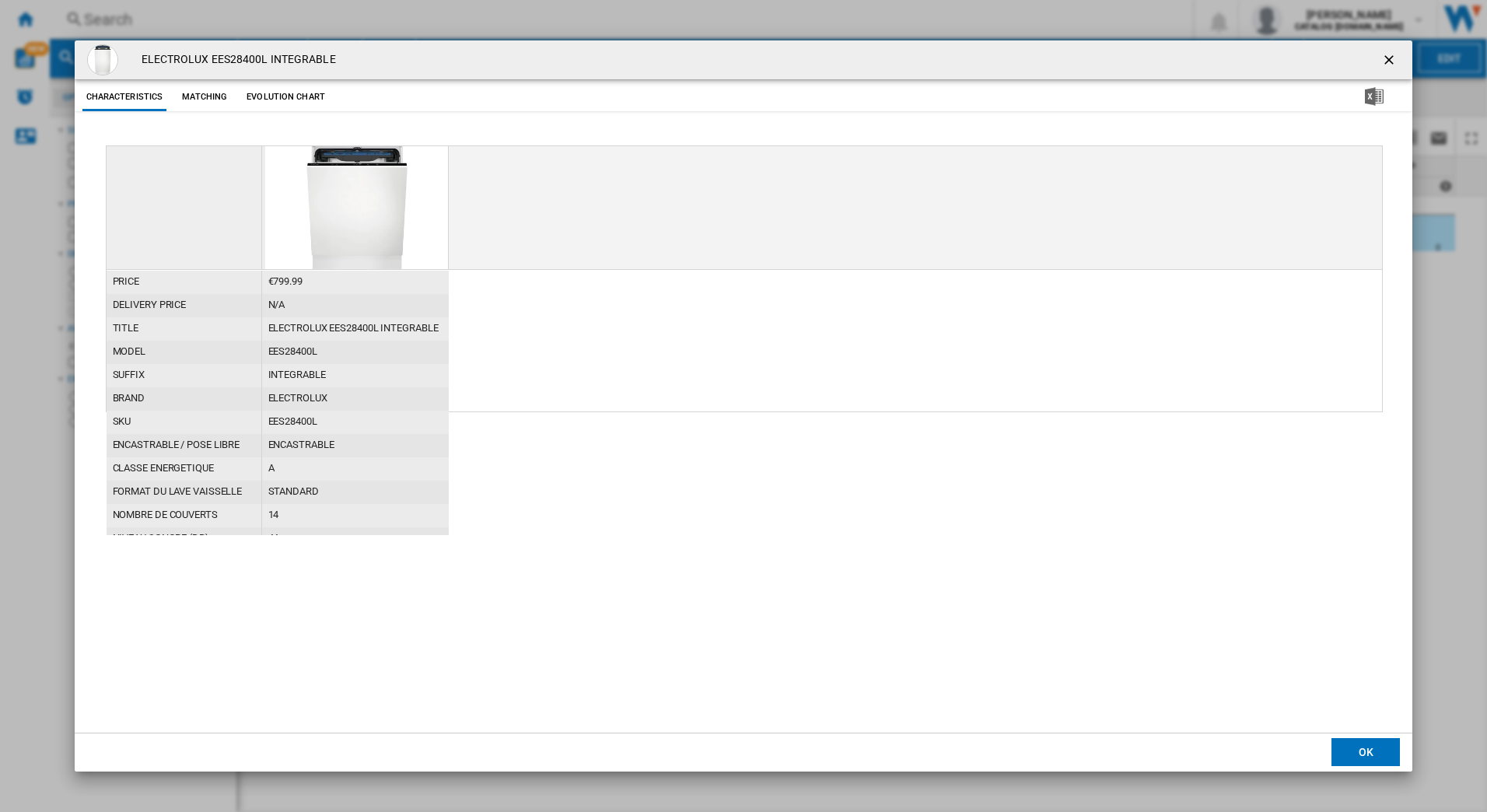
scroll to position [156, 0]
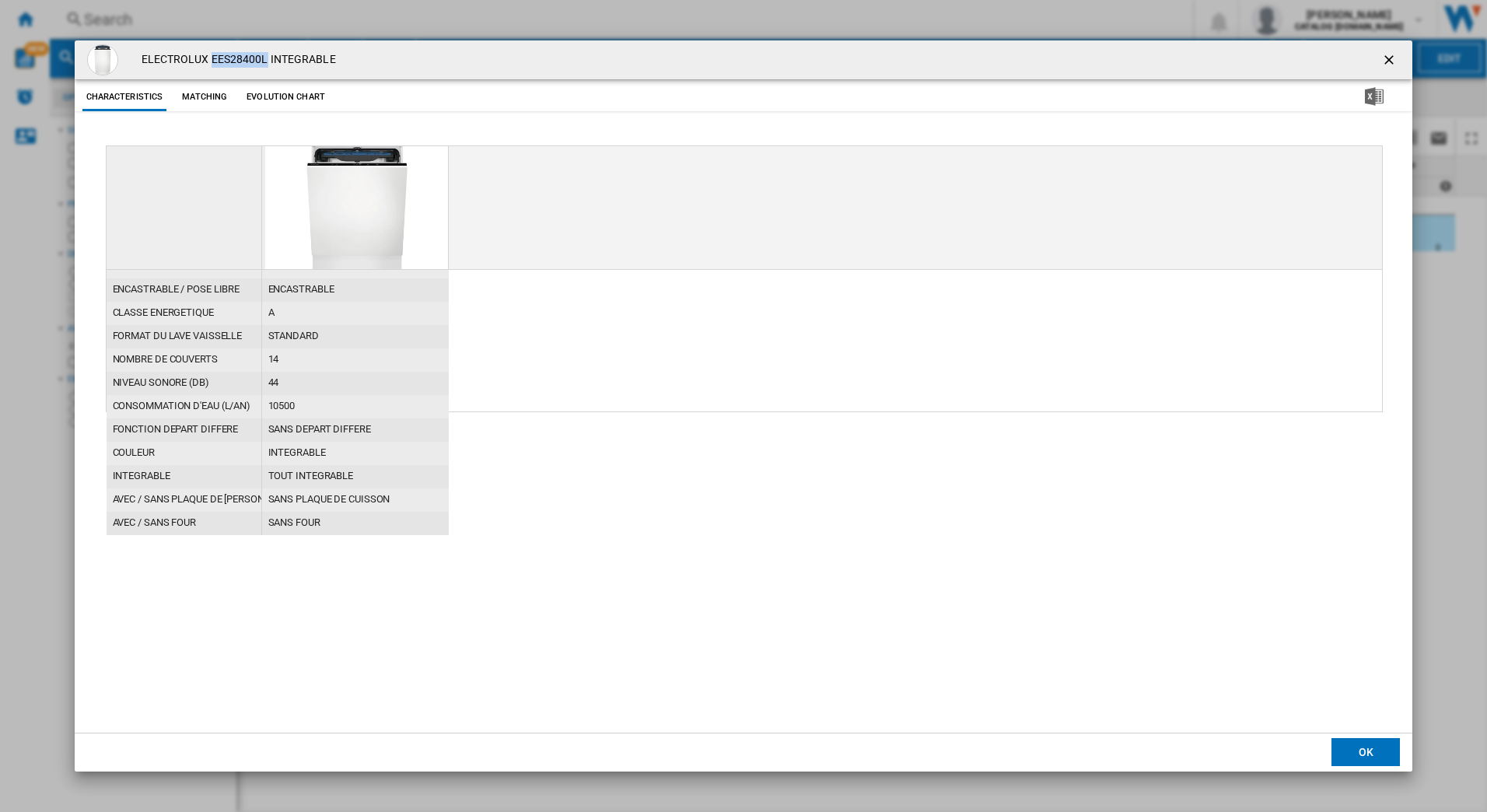
drag, startPoint x: 210, startPoint y: 59, endPoint x: 265, endPoint y: 60, distance: 55.0
click at [265, 60] on h4 "ELECTROLUX EES28400L INTEGRABLE" at bounding box center [235, 59] width 202 height 16
copy h4 "EES28400L"
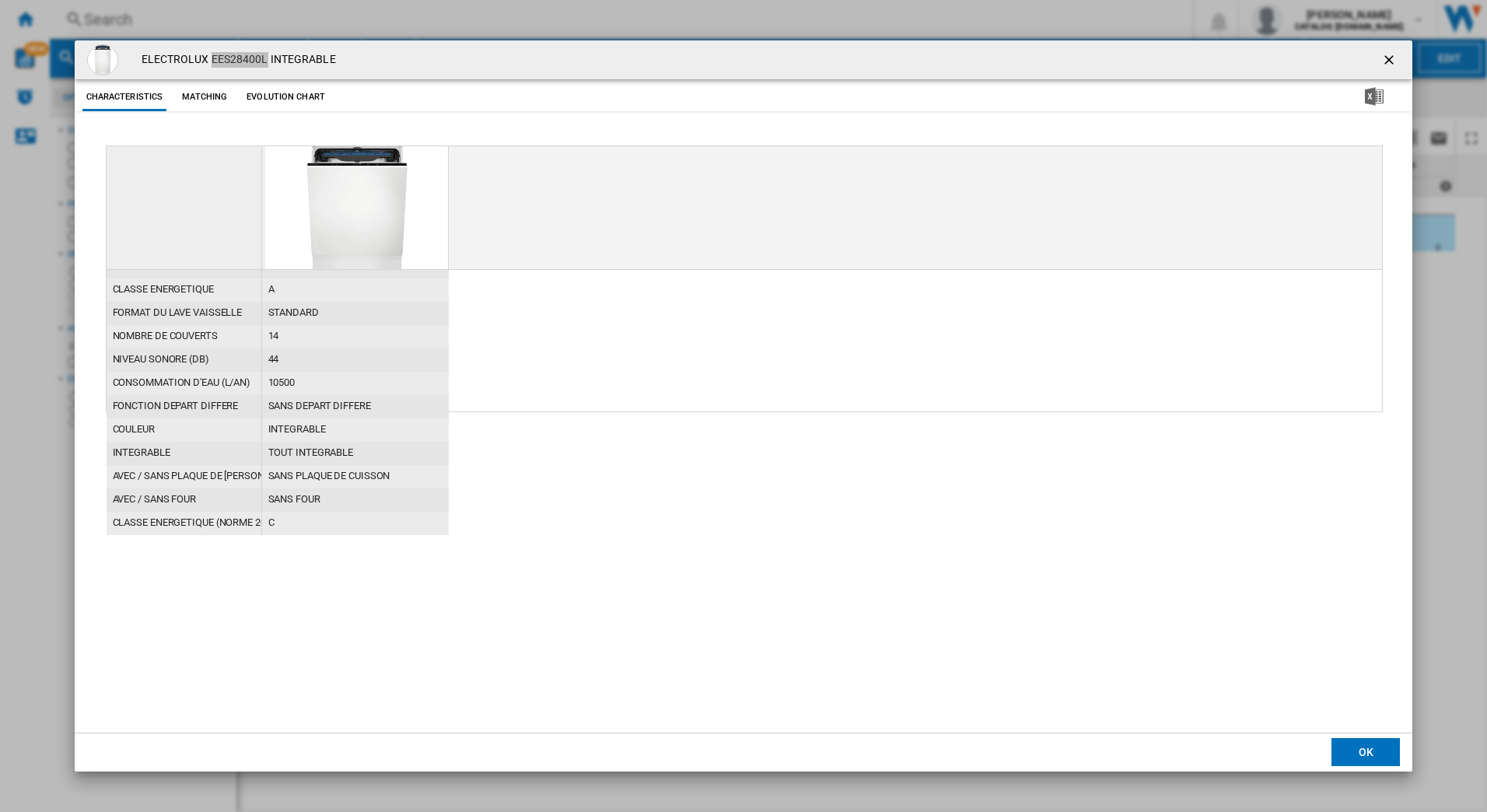
scroll to position [23, 0]
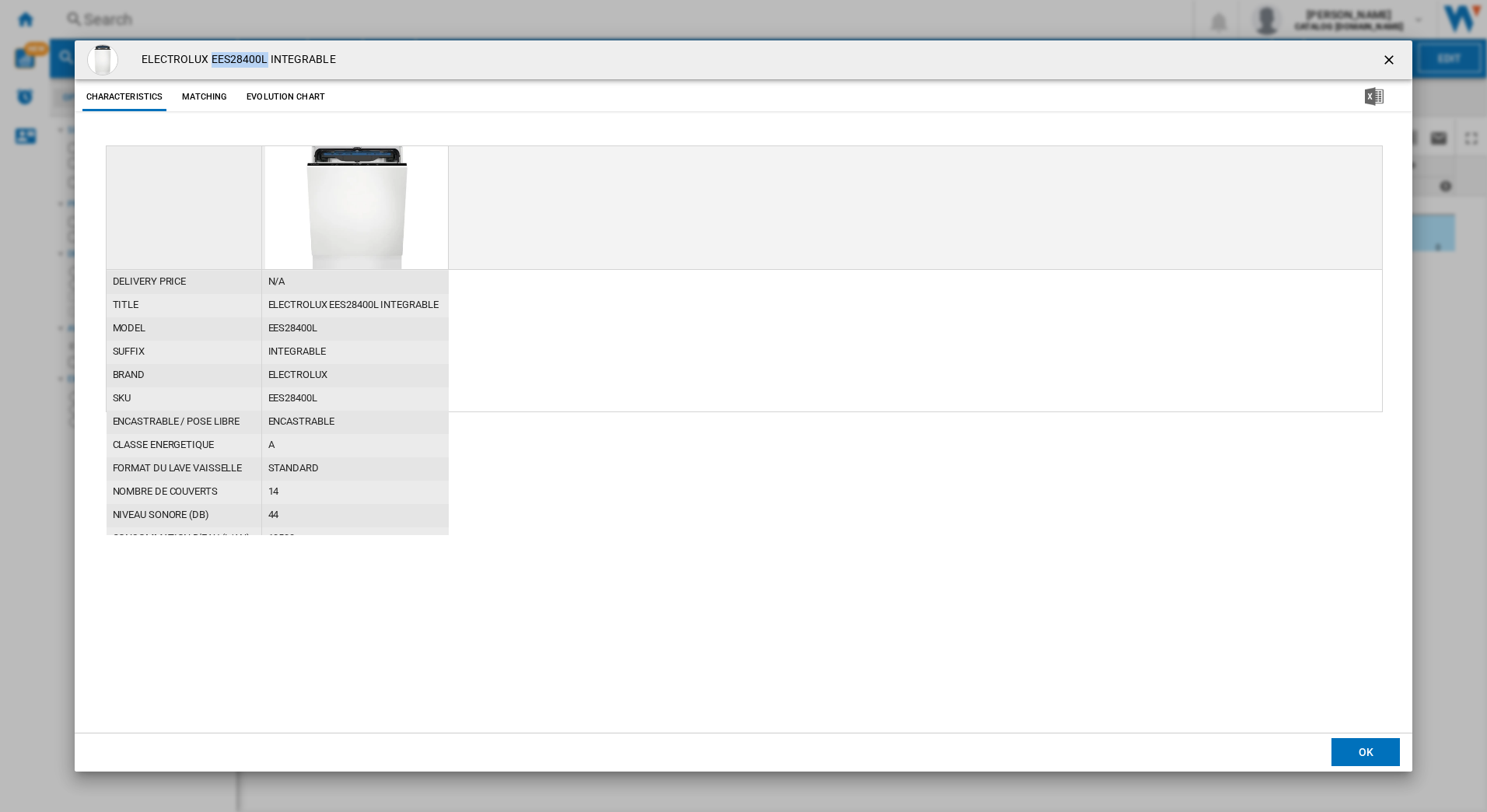
drag, startPoint x: 1366, startPoint y: 751, endPoint x: 1346, endPoint y: 744, distance: 21.2
click at [1366, 751] on button "OK" at bounding box center [1366, 752] width 69 height 28
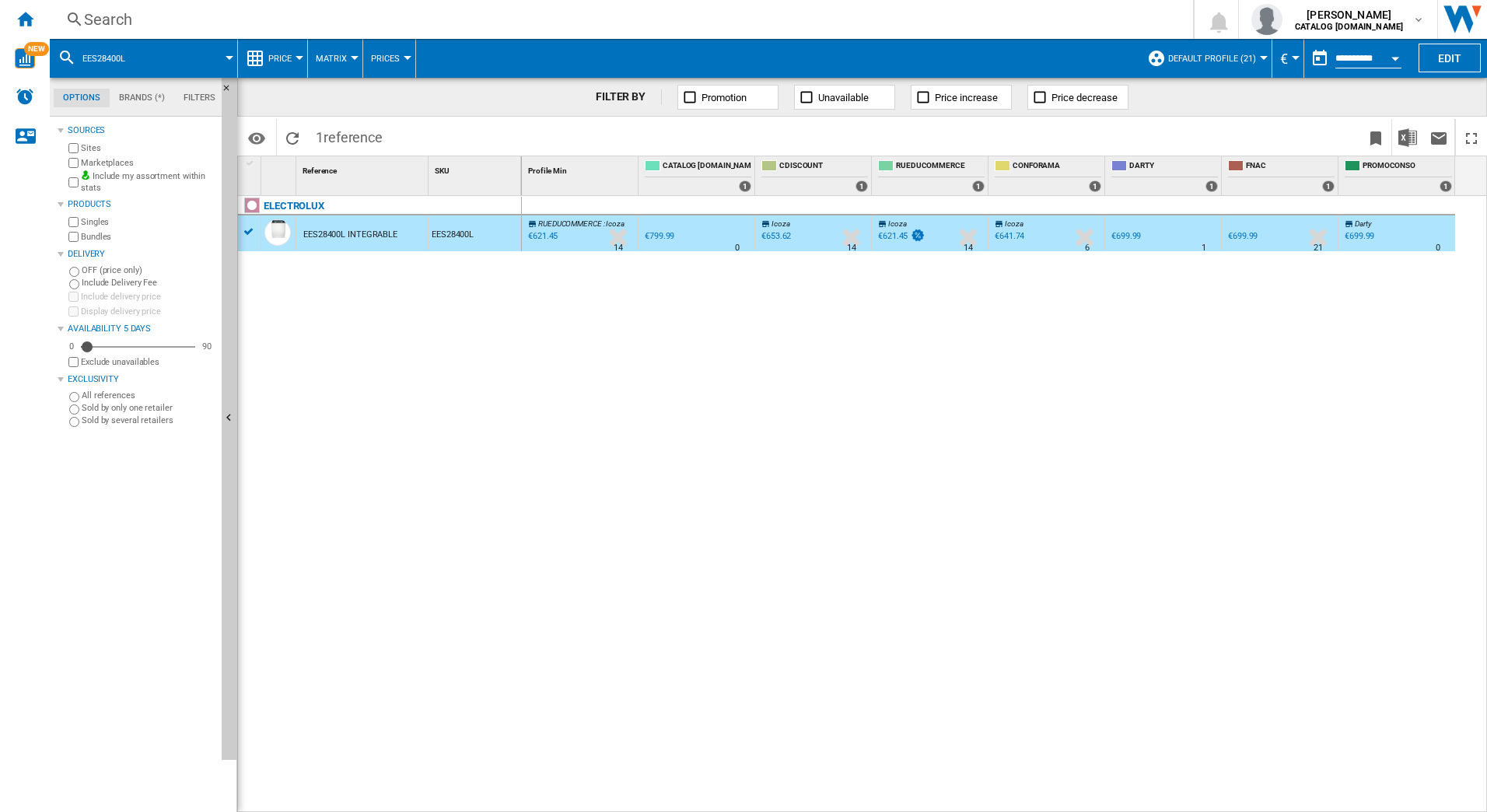
click at [225, 22] on div "Search" at bounding box center [618, 19] width 1069 height 21
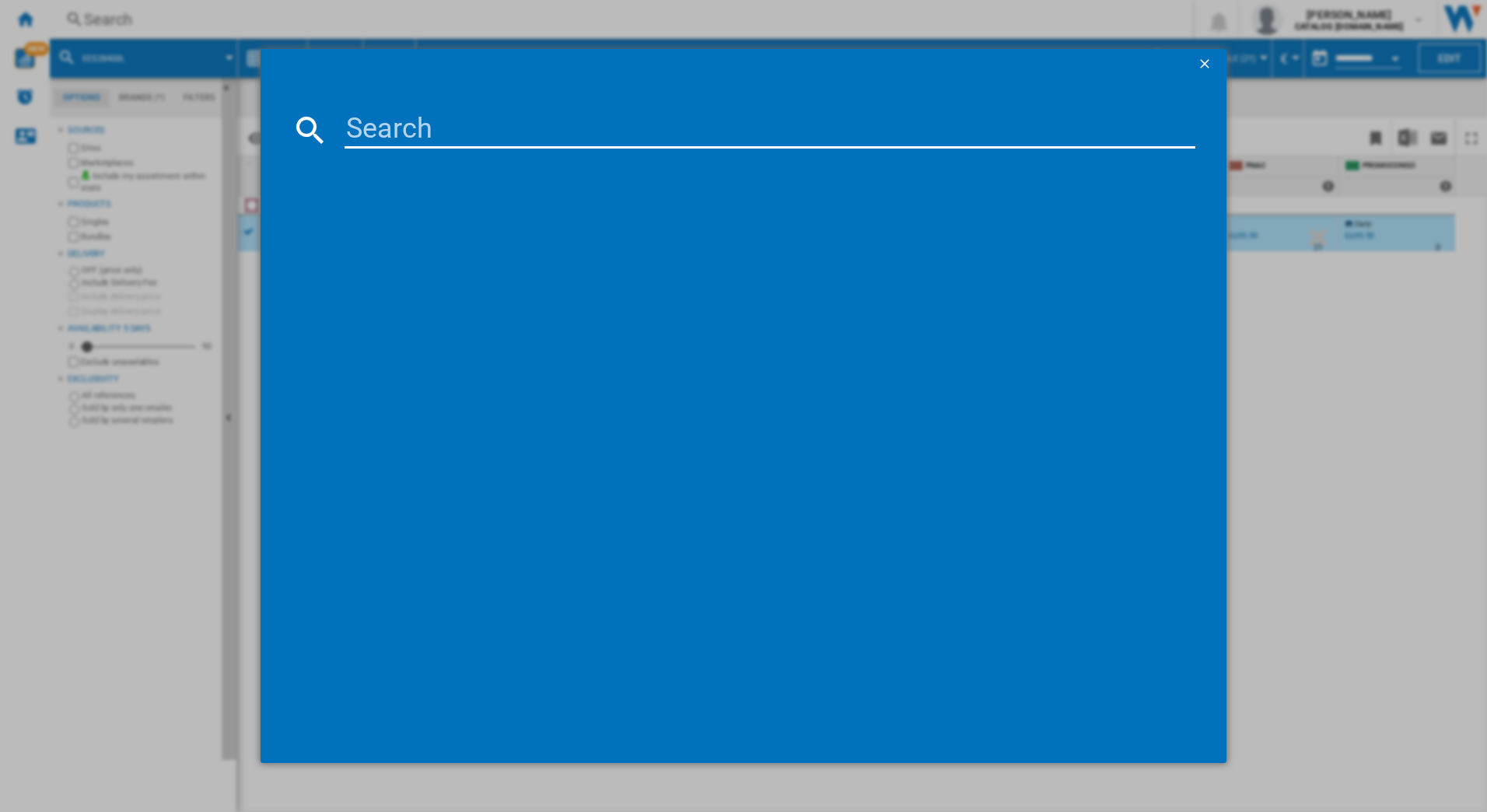
type input "EEM48200IX"
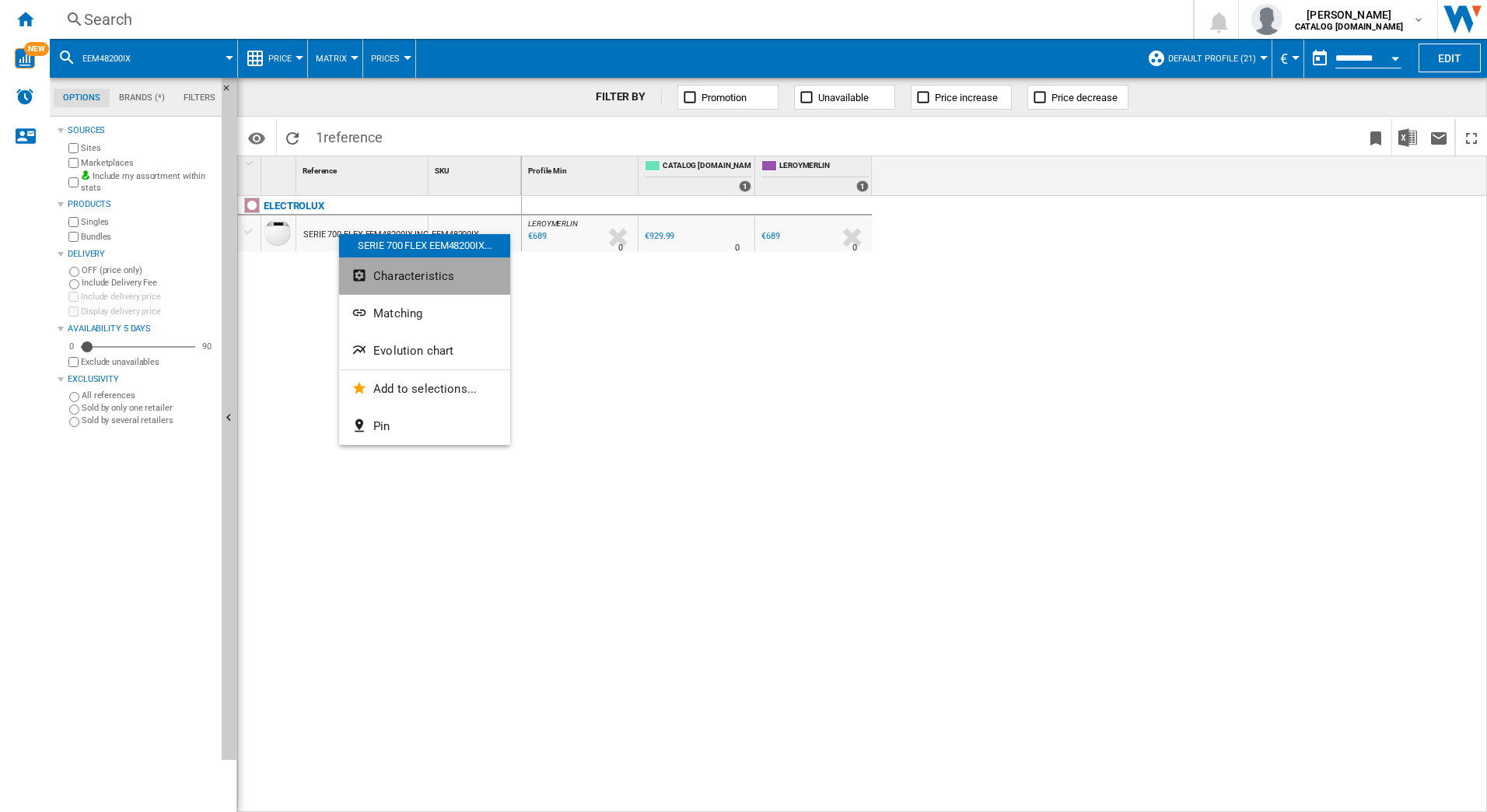
click at [407, 281] on span "Characteristics" at bounding box center [413, 275] width 81 height 14
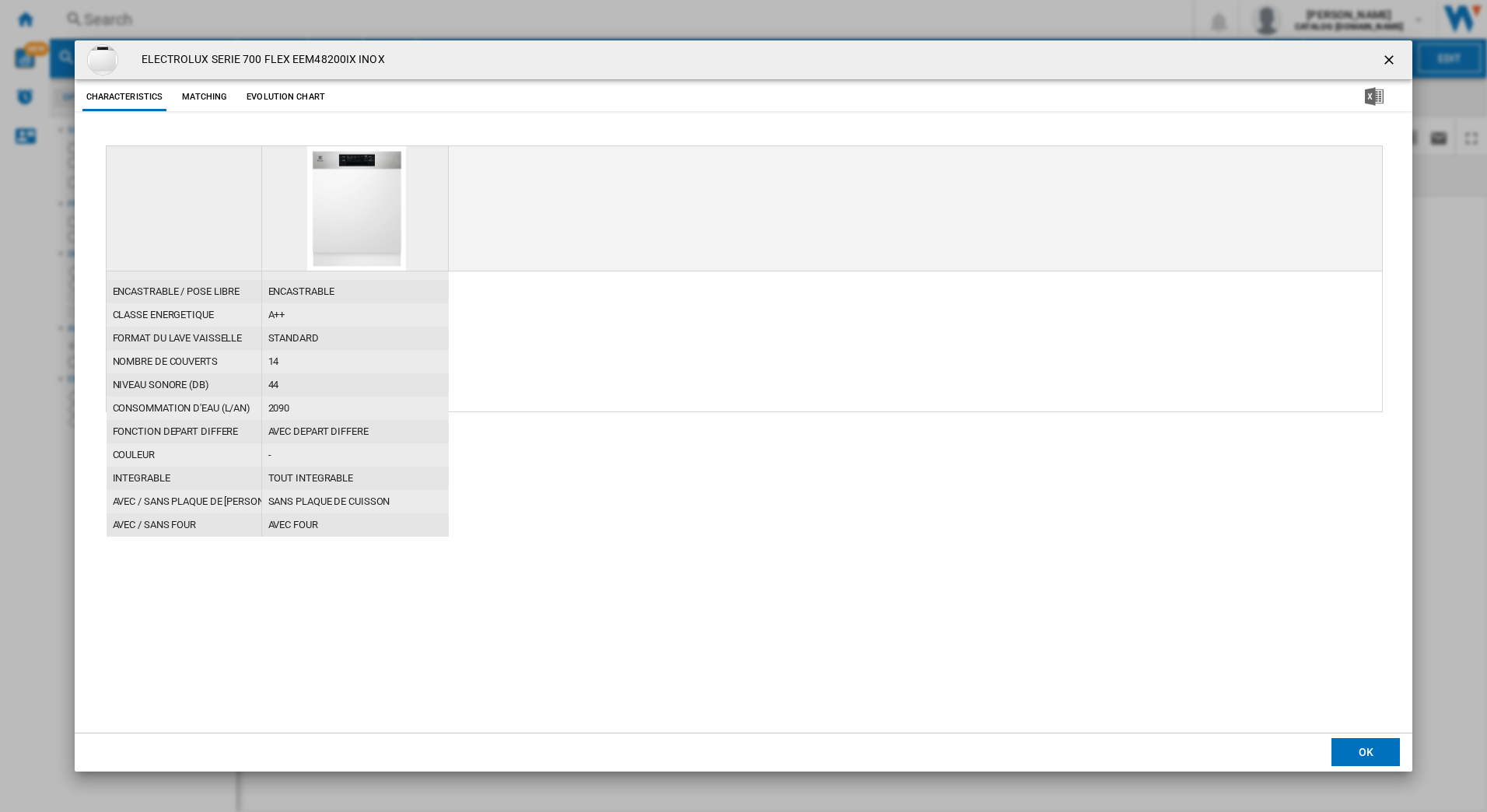
scroll to position [179, 0]
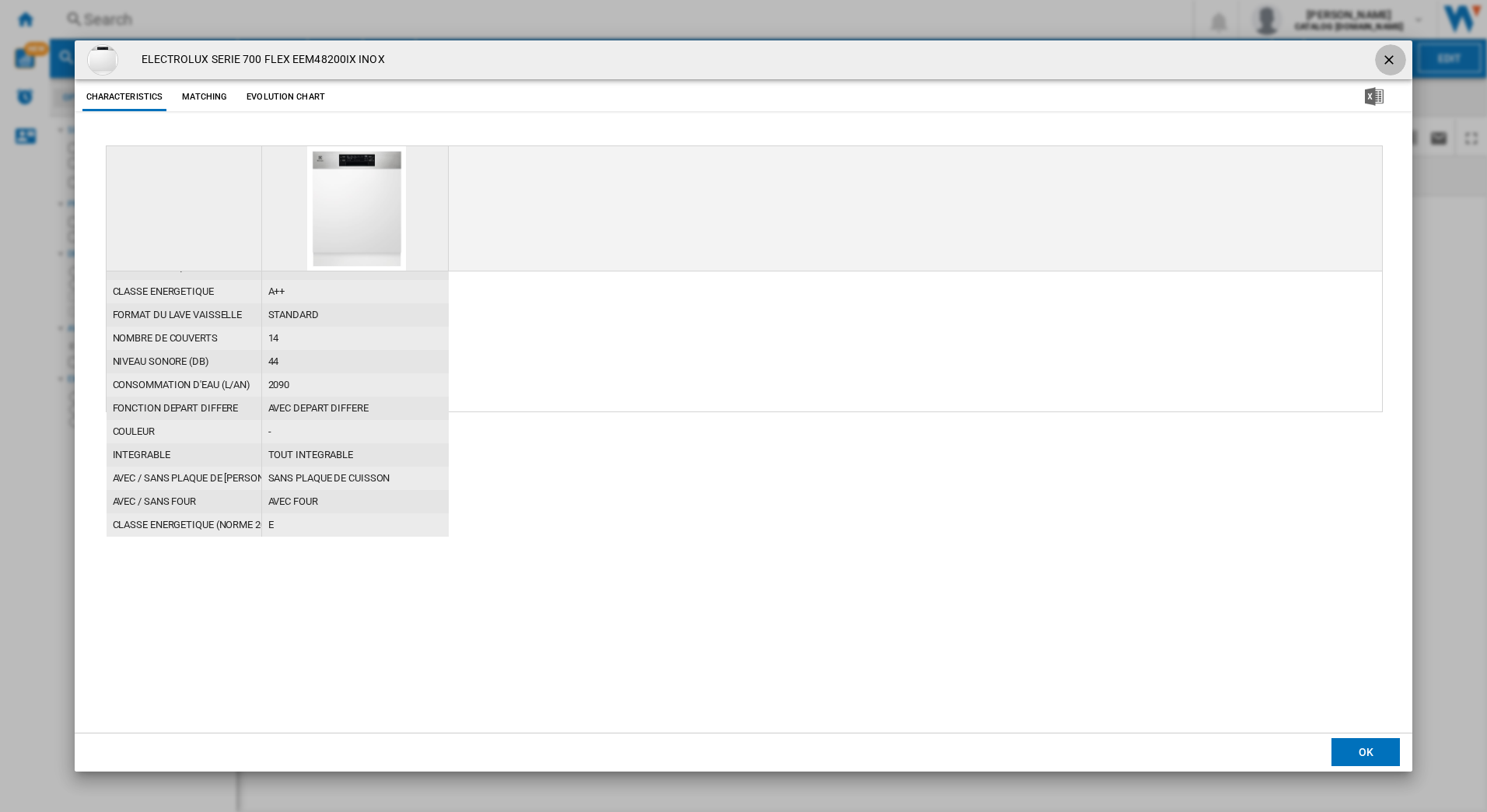
click at [1384, 57] on ng-md-icon "getI18NText('BUTTONS.CLOSE_DIALOG')" at bounding box center [1391, 61] width 19 height 19
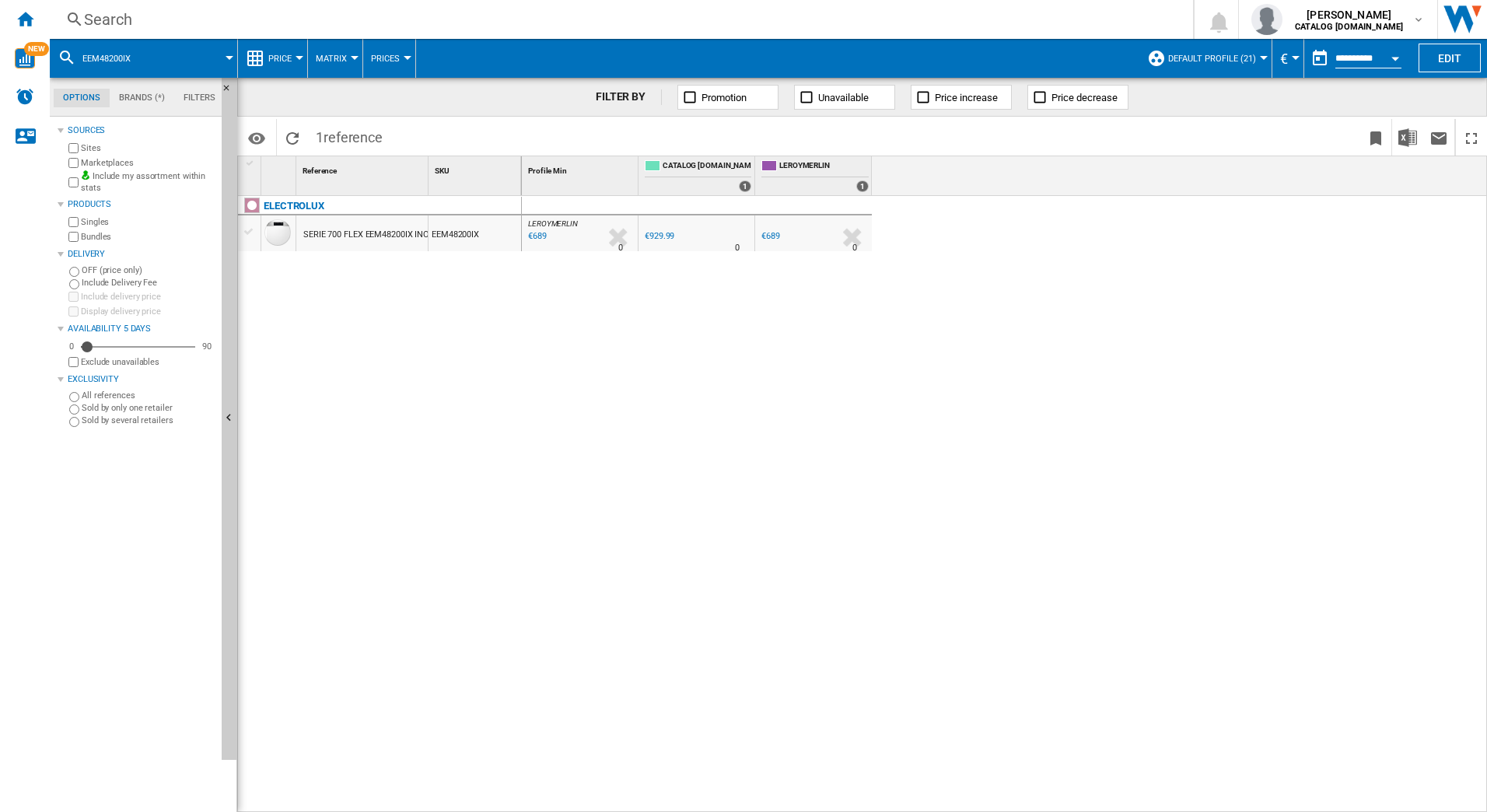
click at [153, 27] on div "Search" at bounding box center [618, 19] width 1069 height 21
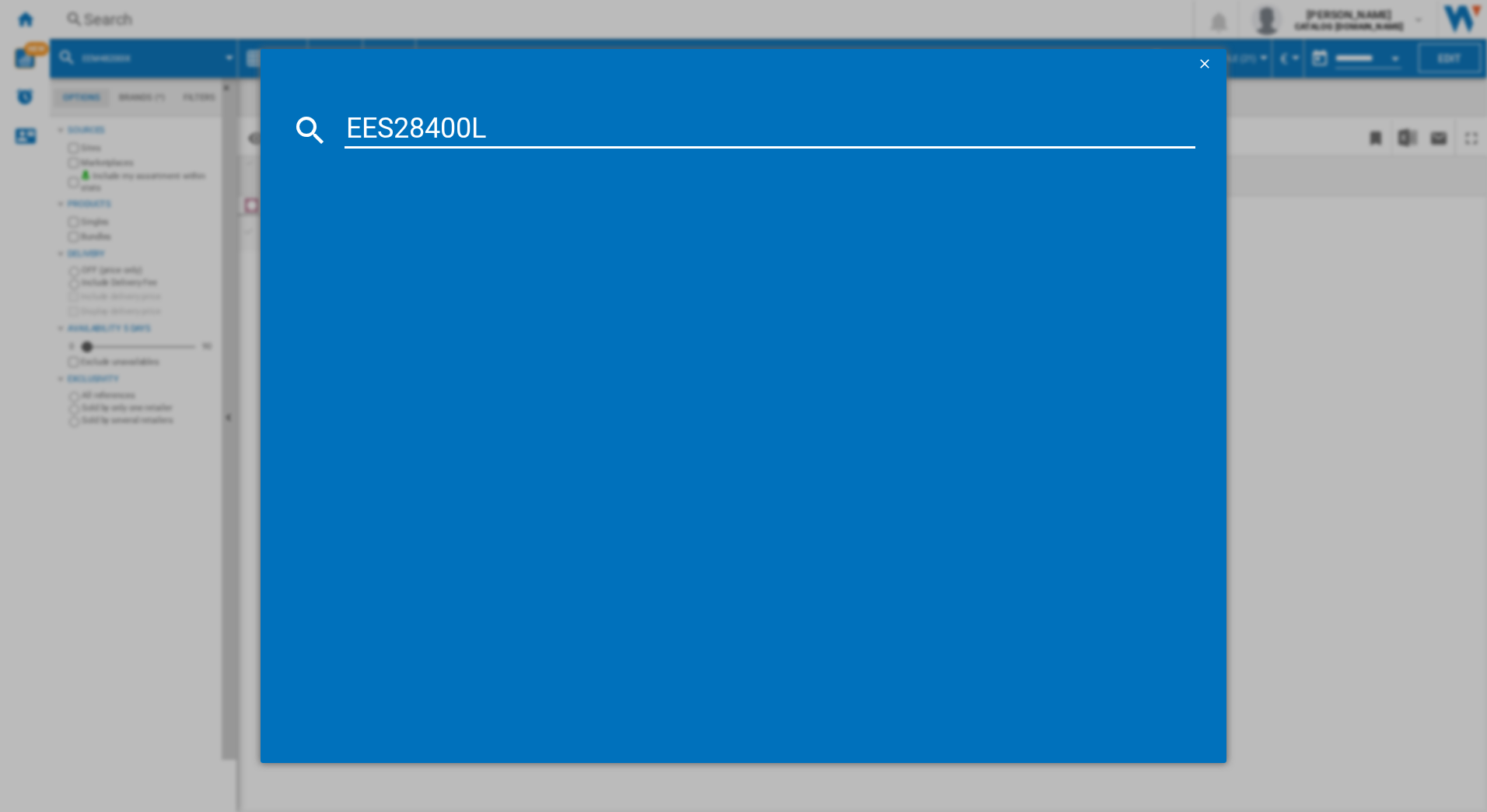
type input "EES28400L"
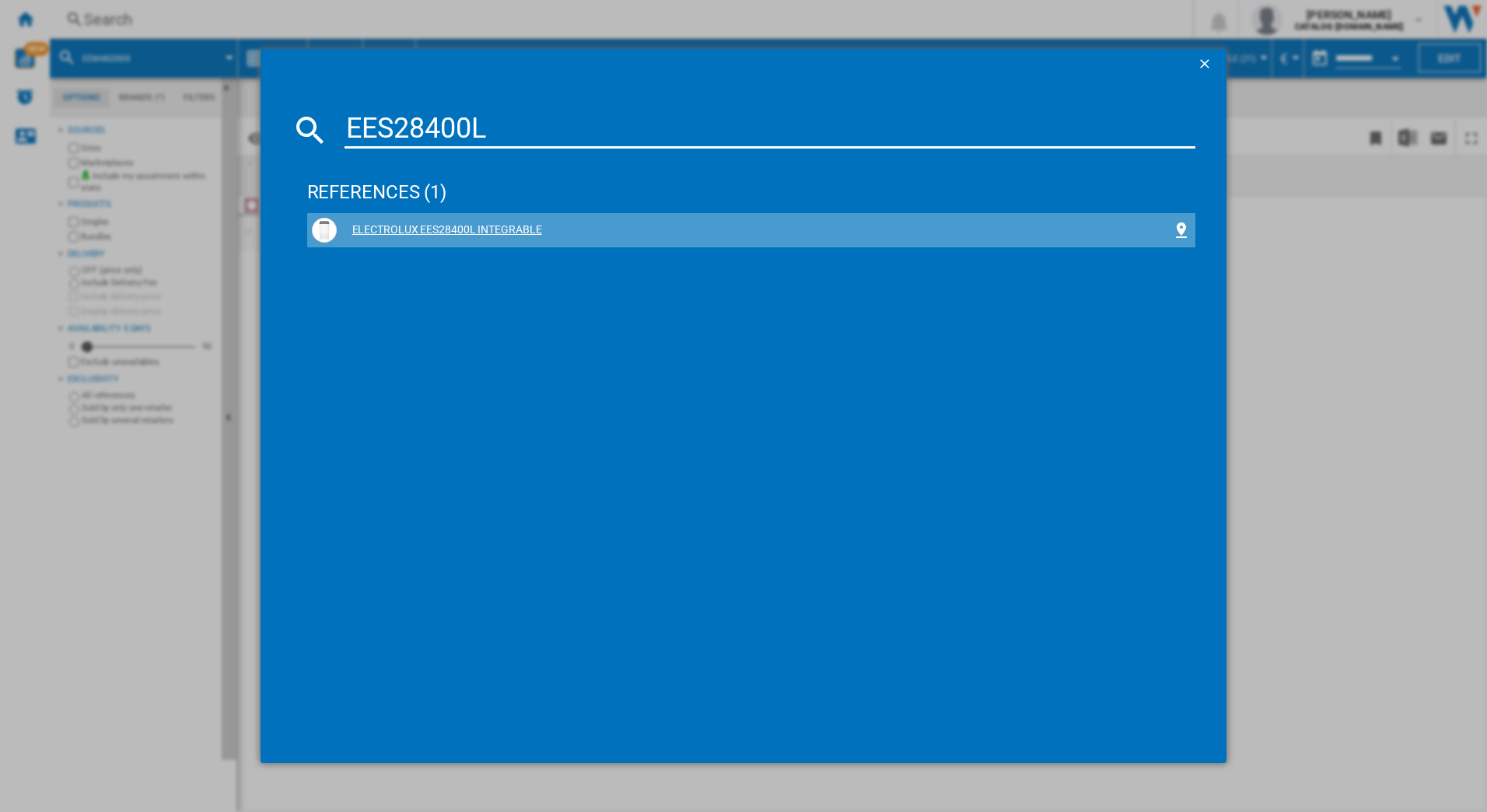
click at [436, 230] on div "ELECTROLUX EES28400L INTEGRABLE" at bounding box center [755, 230] width 836 height 16
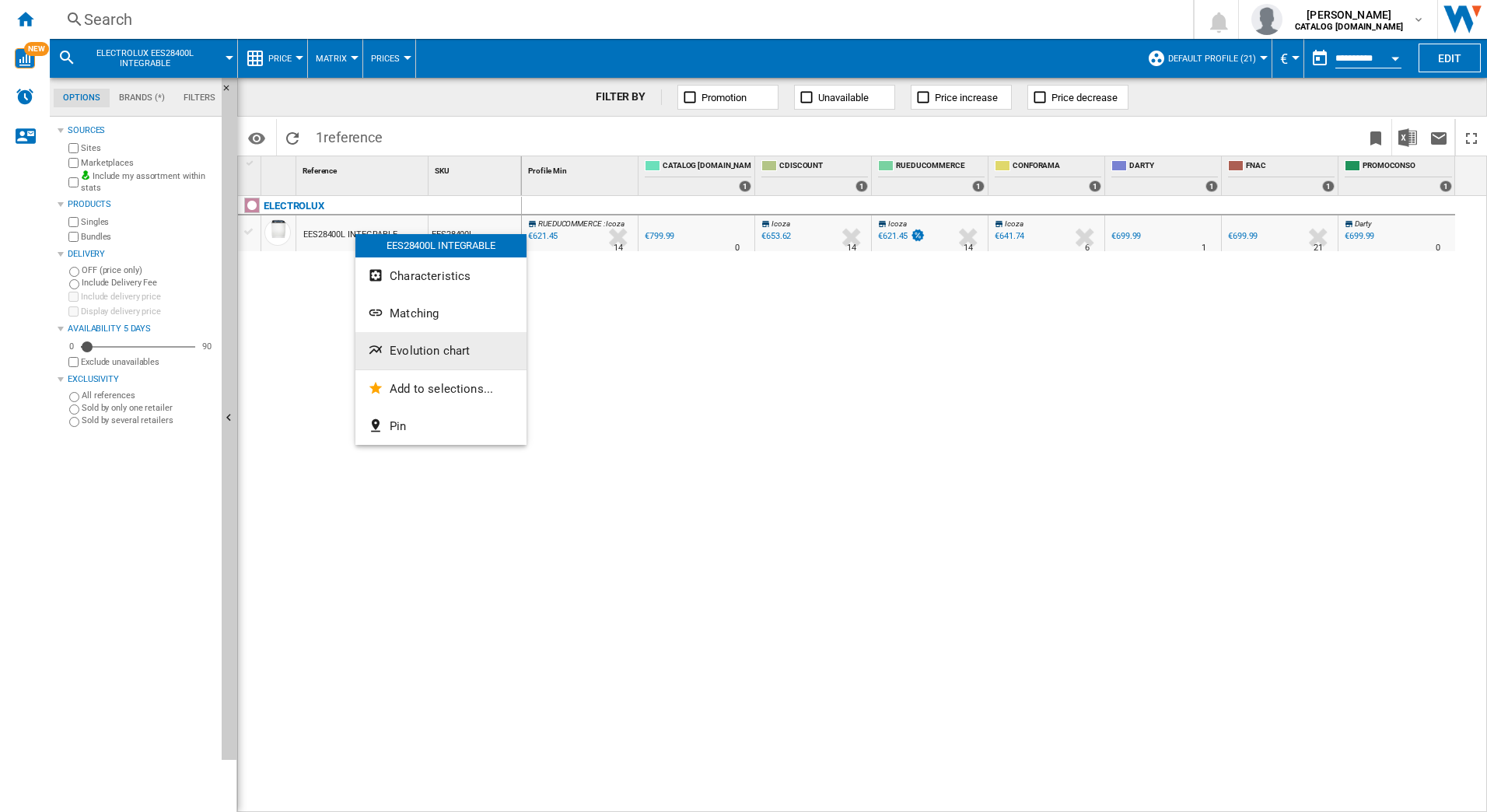
click at [428, 348] on span "Evolution chart" at bounding box center [429, 350] width 80 height 14
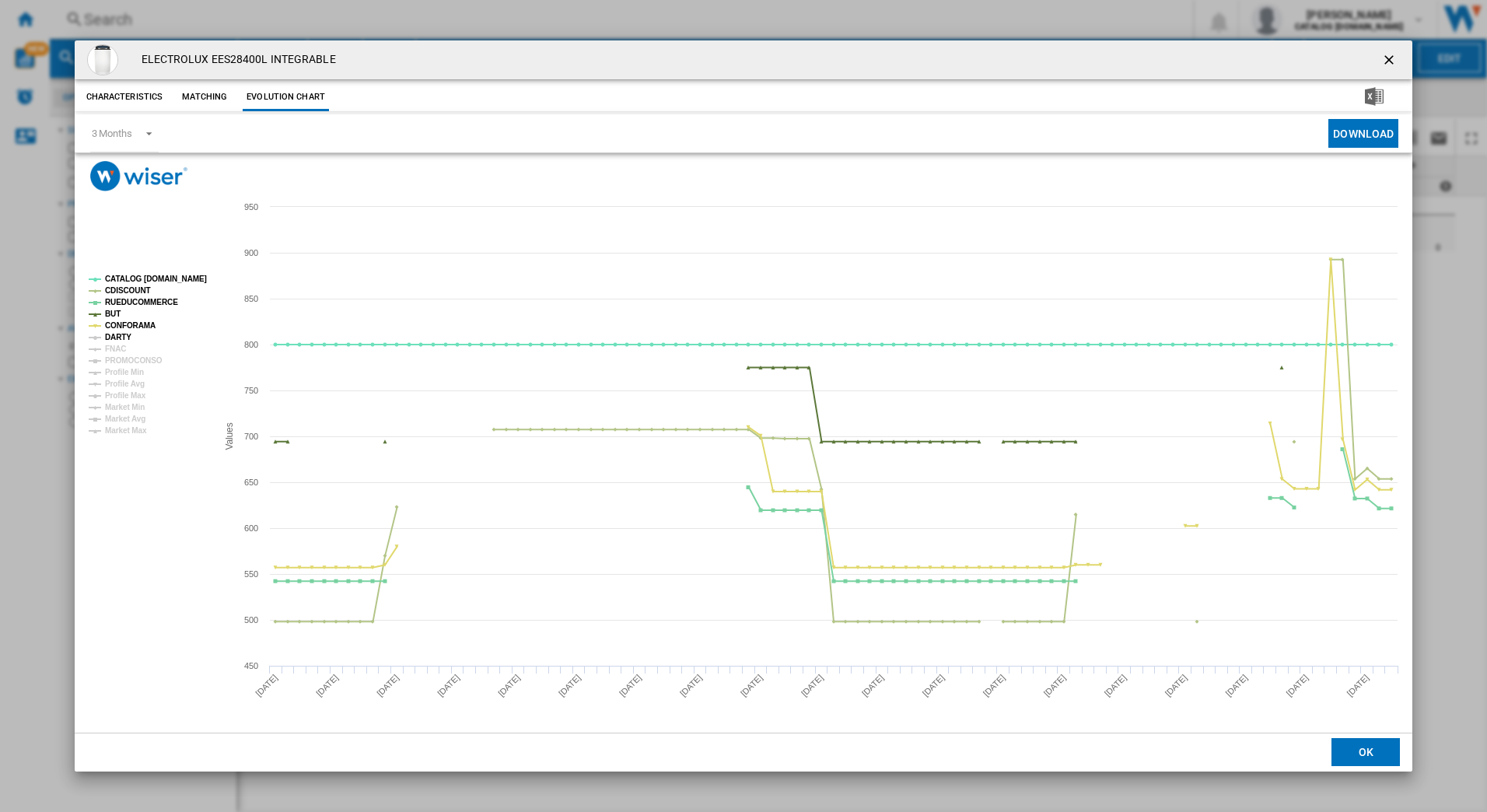
click at [125, 337] on tspan "DARTY" at bounding box center [118, 336] width 27 height 8
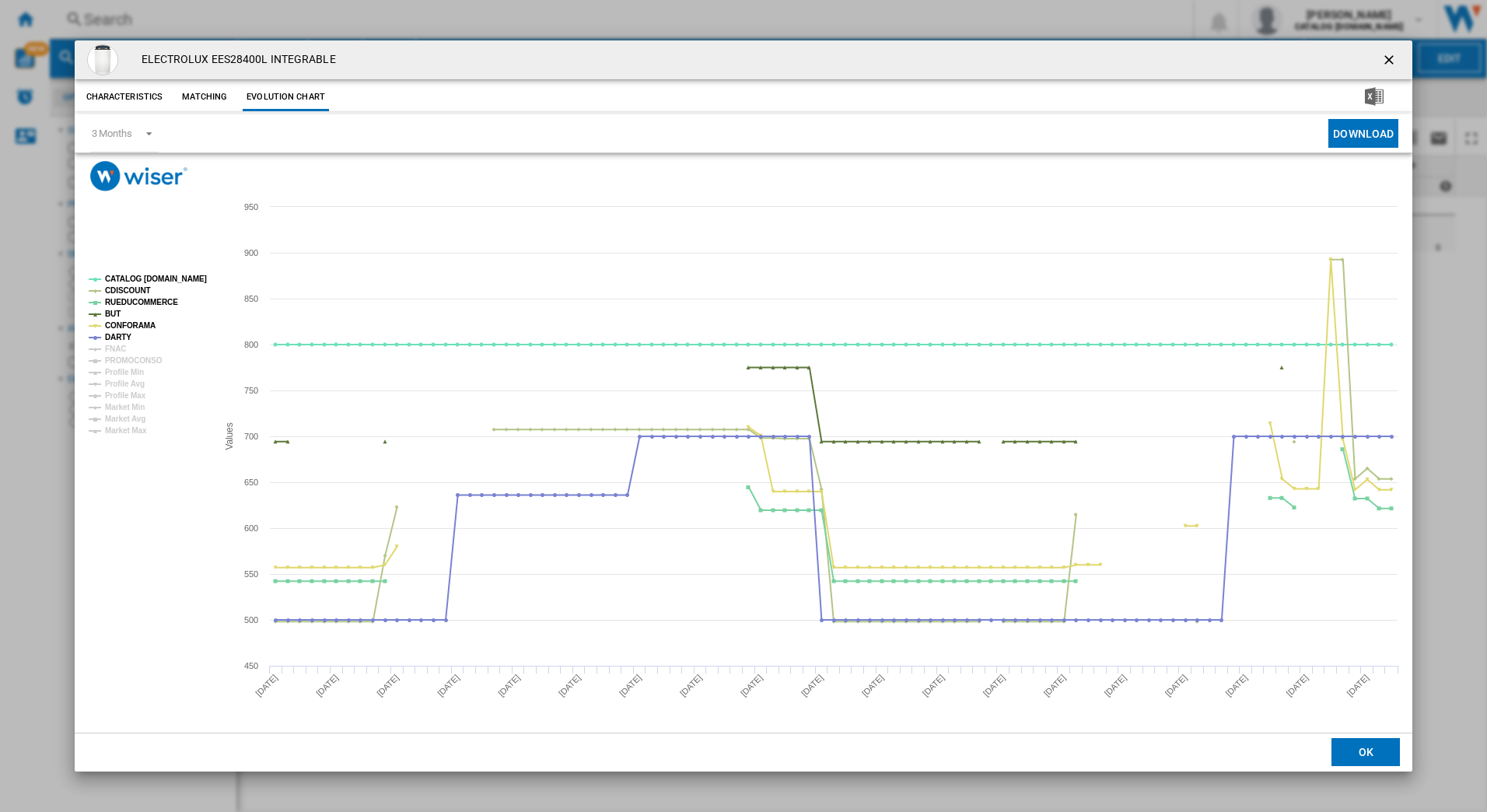
click at [125, 347] on rect "Product popup" at bounding box center [146, 354] width 128 height 171
click at [120, 349] on tspan "FNAC" at bounding box center [115, 349] width 21 height 8
click at [149, 363] on tspan "PROMOCONSO" at bounding box center [133, 360] width 57 height 8
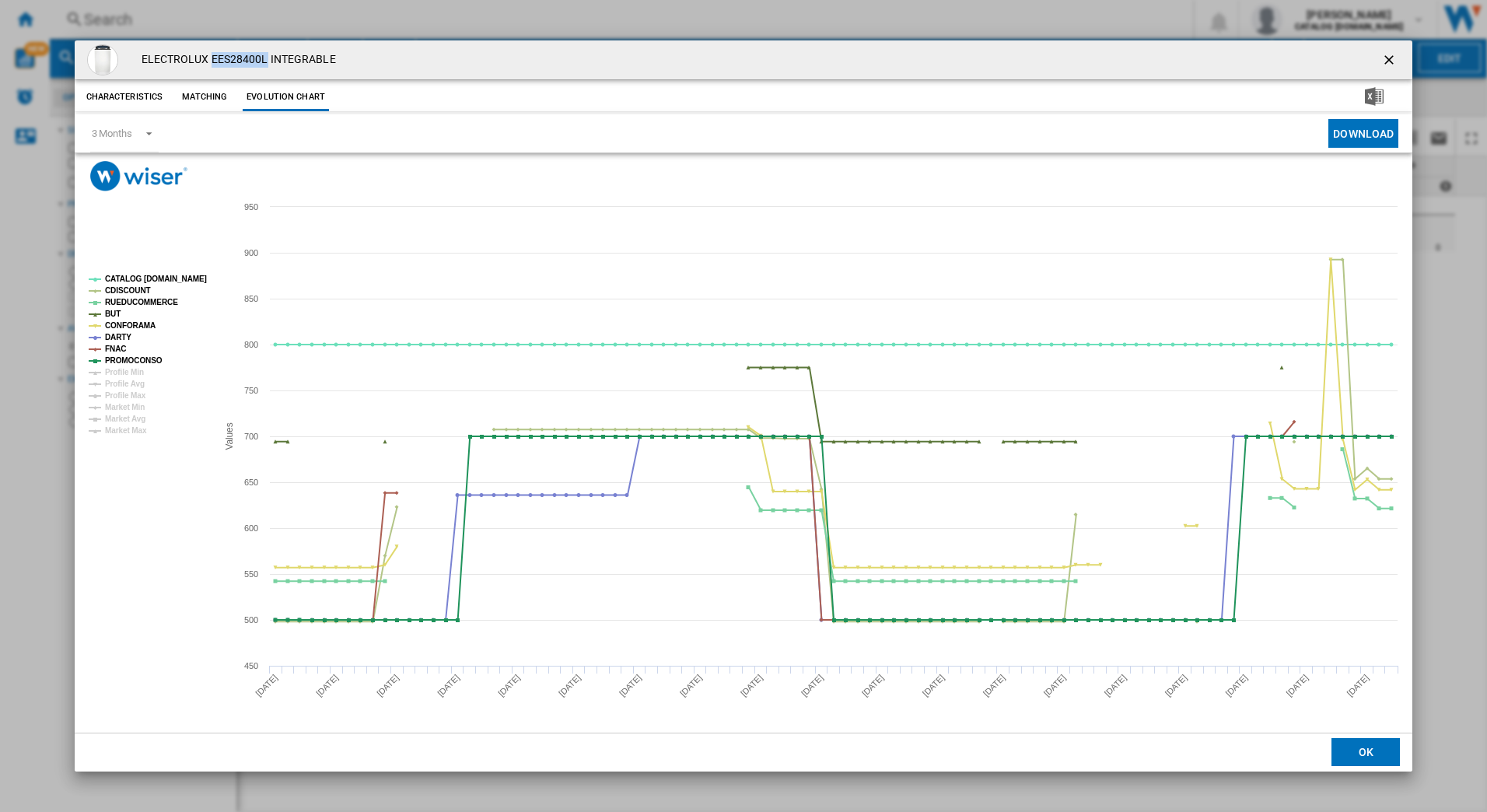
drag, startPoint x: 210, startPoint y: 59, endPoint x: 263, endPoint y: 58, distance: 53.0
click at [263, 58] on h4 "ELECTROLUX EES28400L INTEGRABLE" at bounding box center [235, 59] width 202 height 16
click at [235, 65] on h4 "ELECTROLUX EES28400L INTEGRABLE" at bounding box center [235, 59] width 202 height 16
drag, startPoint x: 210, startPoint y: 59, endPoint x: 263, endPoint y: 61, distance: 53.0
click at [263, 61] on h4 "ELECTROLUX EES28400L INTEGRABLE" at bounding box center [235, 59] width 202 height 16
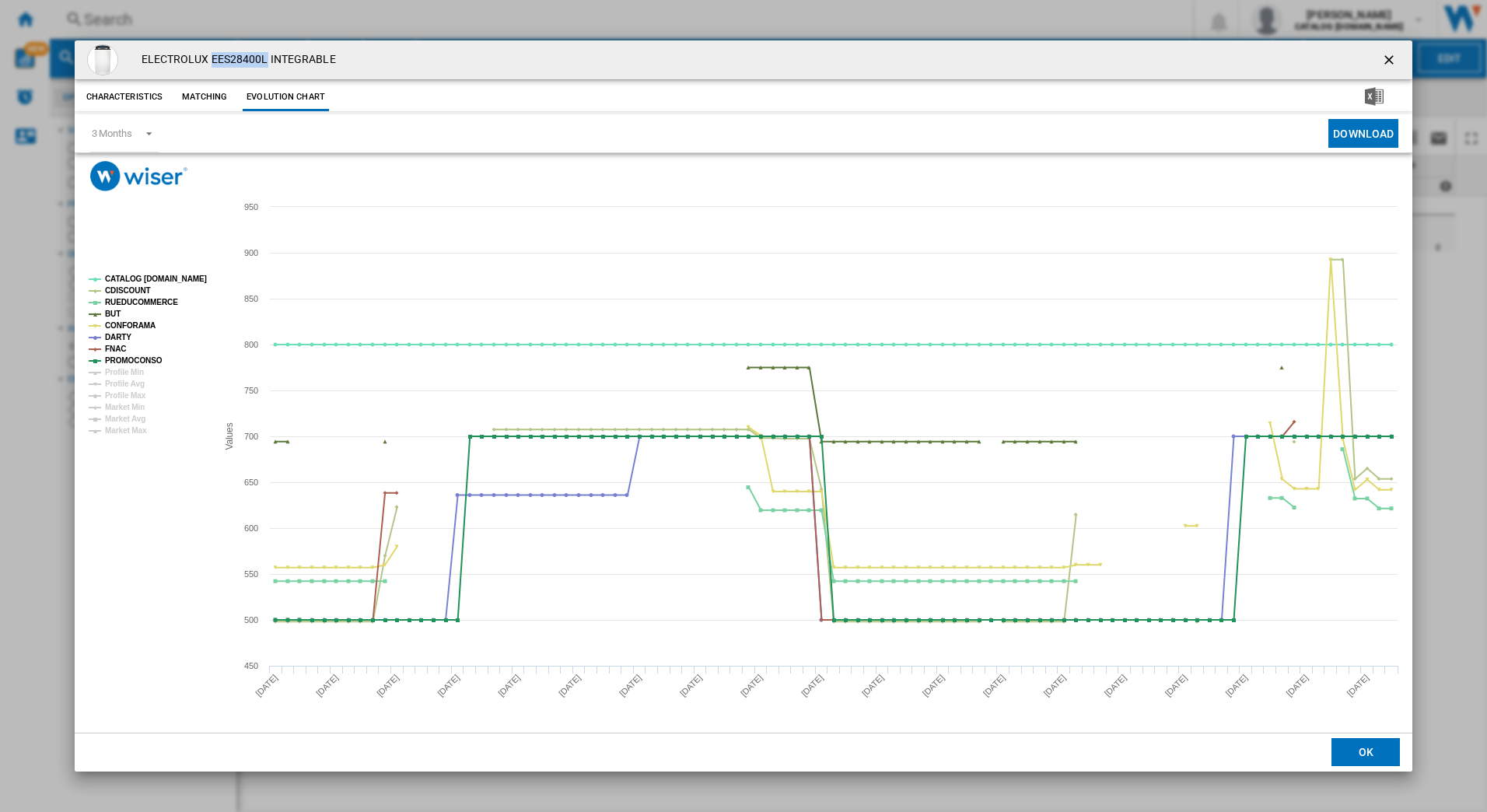
copy h4 "EES28400L"
